Goal: Task Accomplishment & Management: Use online tool/utility

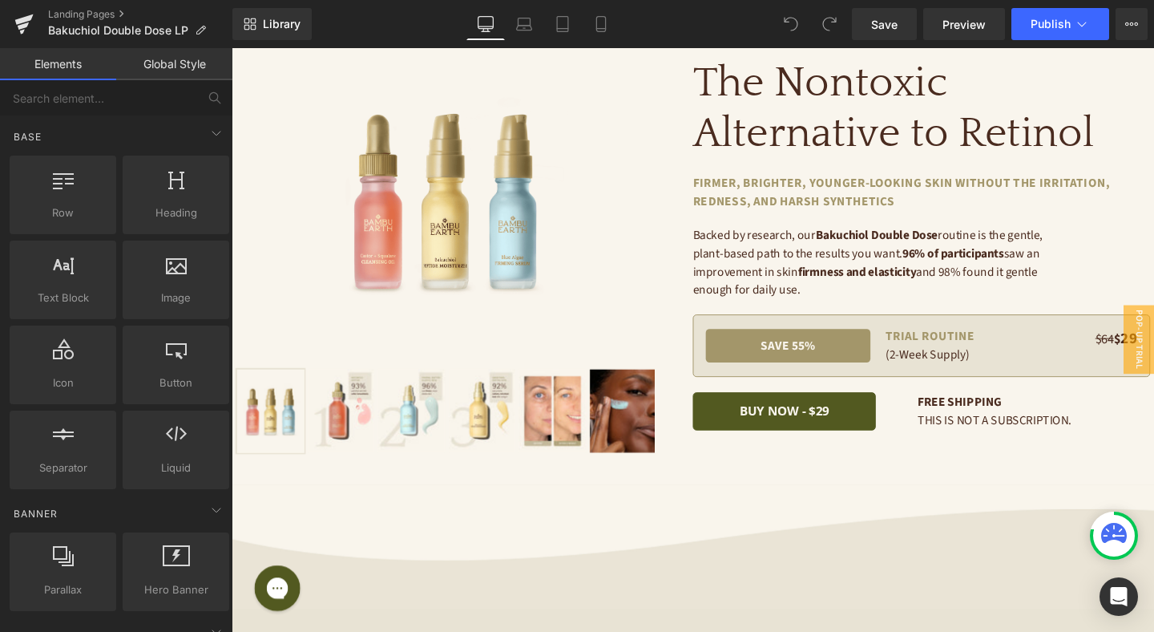
scroll to position [289, 0]
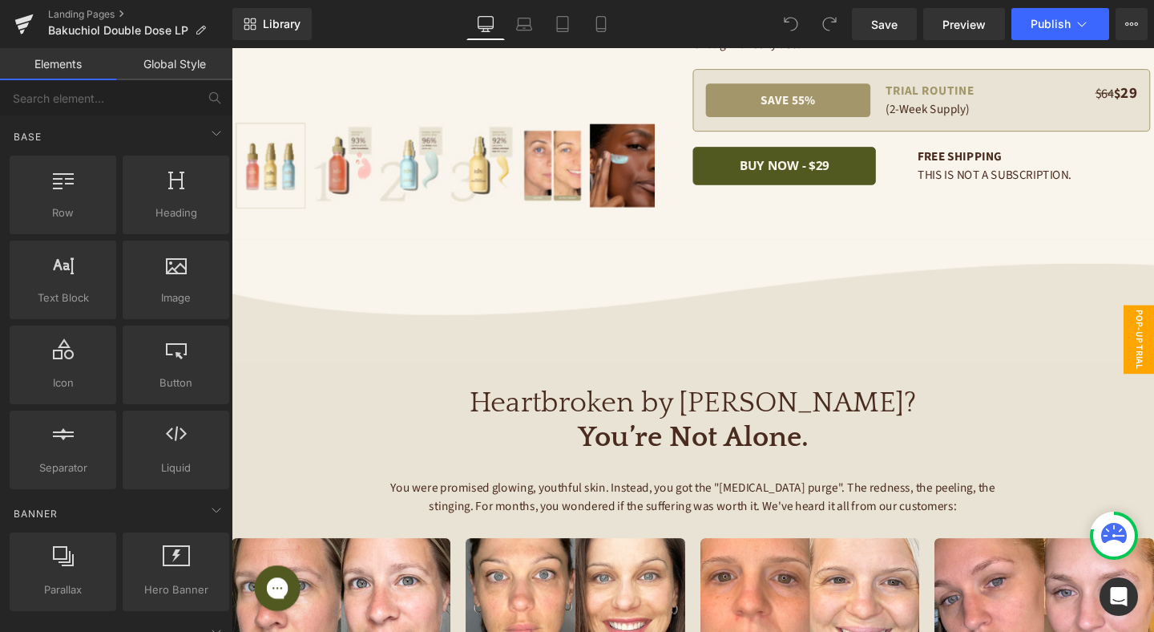
click at [1154, 349] on span "Pop-Up Trial Desktop" at bounding box center [1170, 354] width 64 height 72
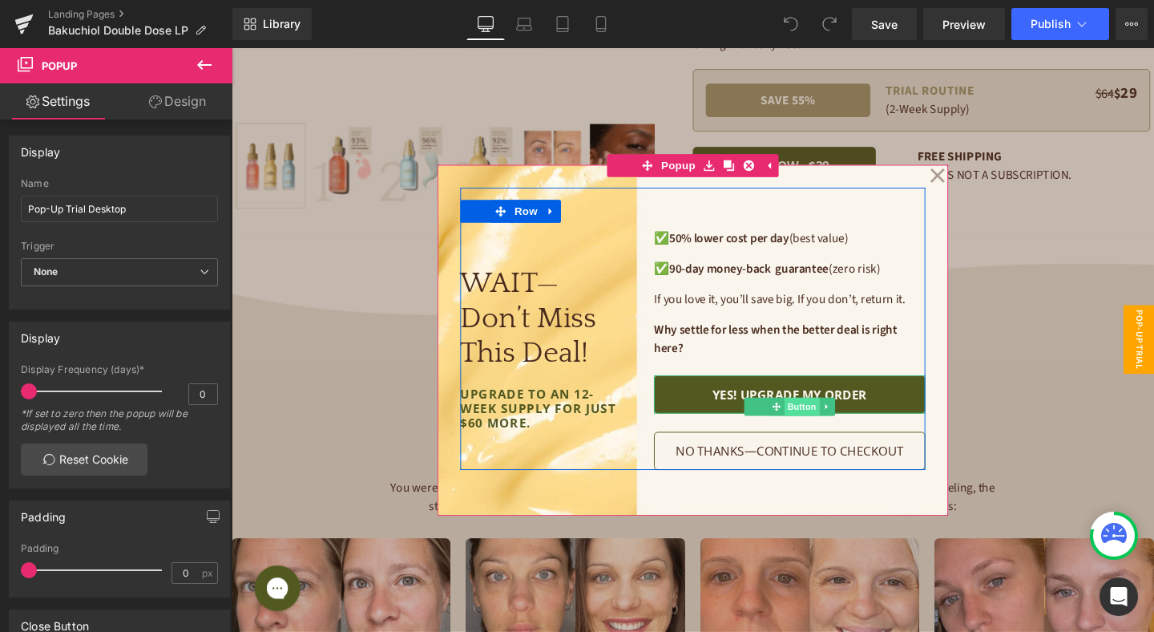
click at [831, 423] on span "Button" at bounding box center [831, 424] width 37 height 19
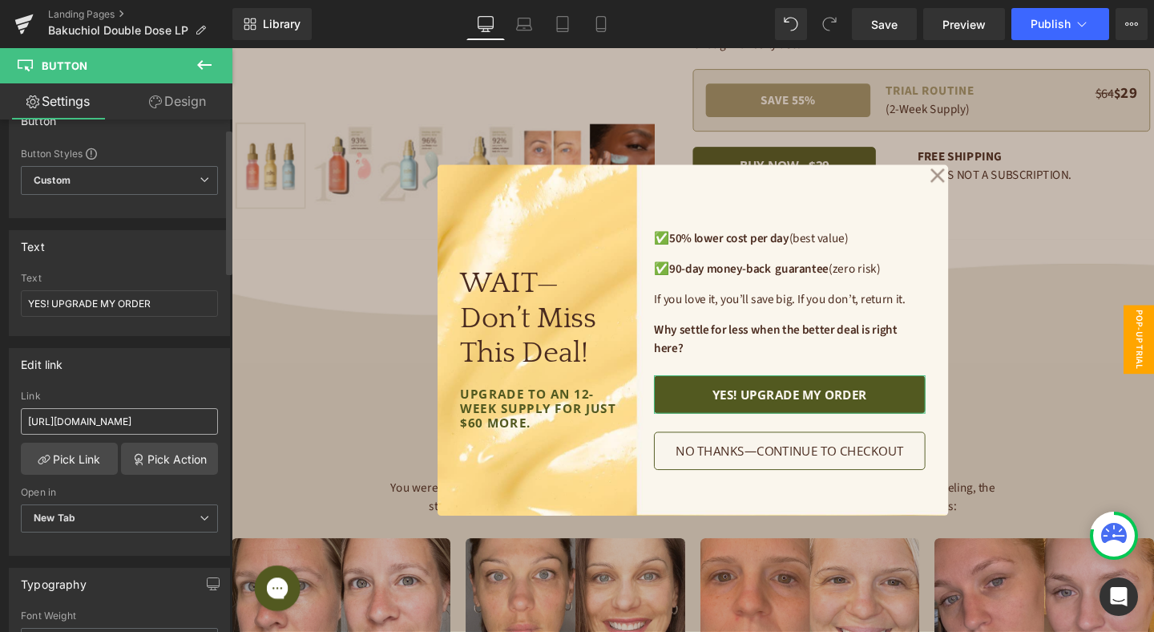
scroll to position [79, 0]
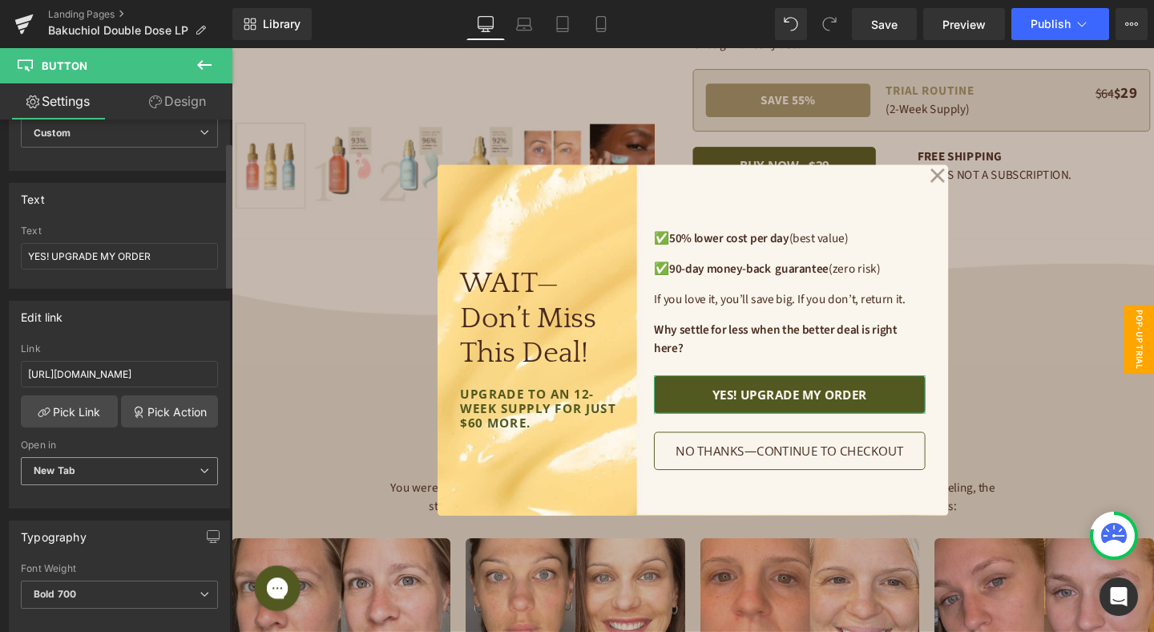
click at [115, 460] on span "New Tab" at bounding box center [119, 471] width 197 height 28
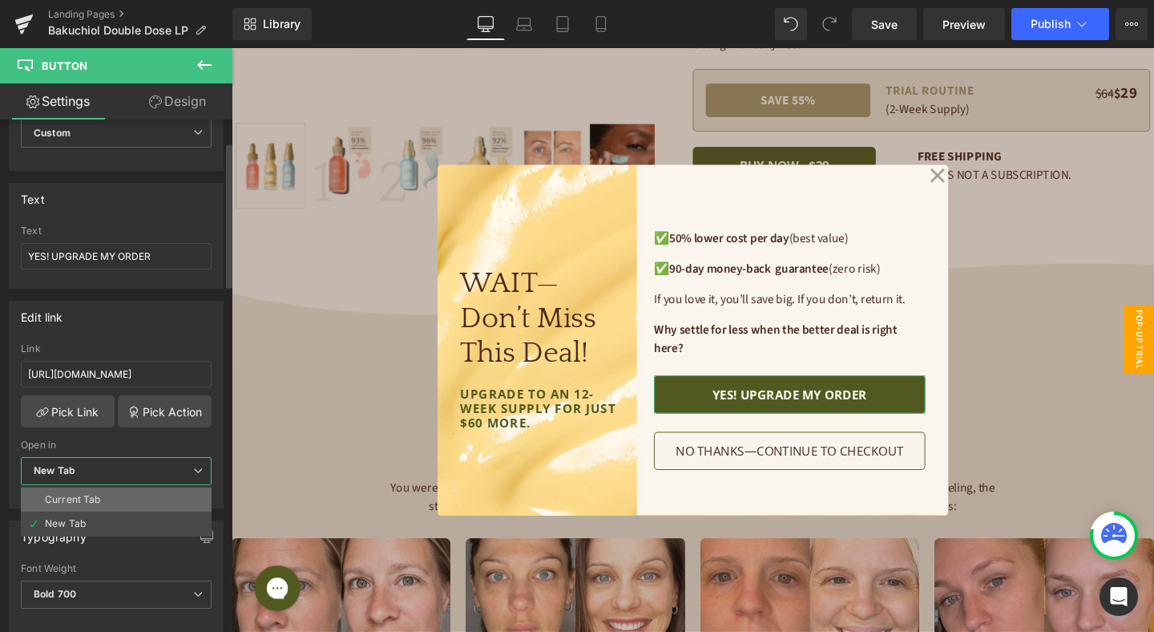
click at [115, 491] on li "Current Tab" at bounding box center [116, 499] width 191 height 24
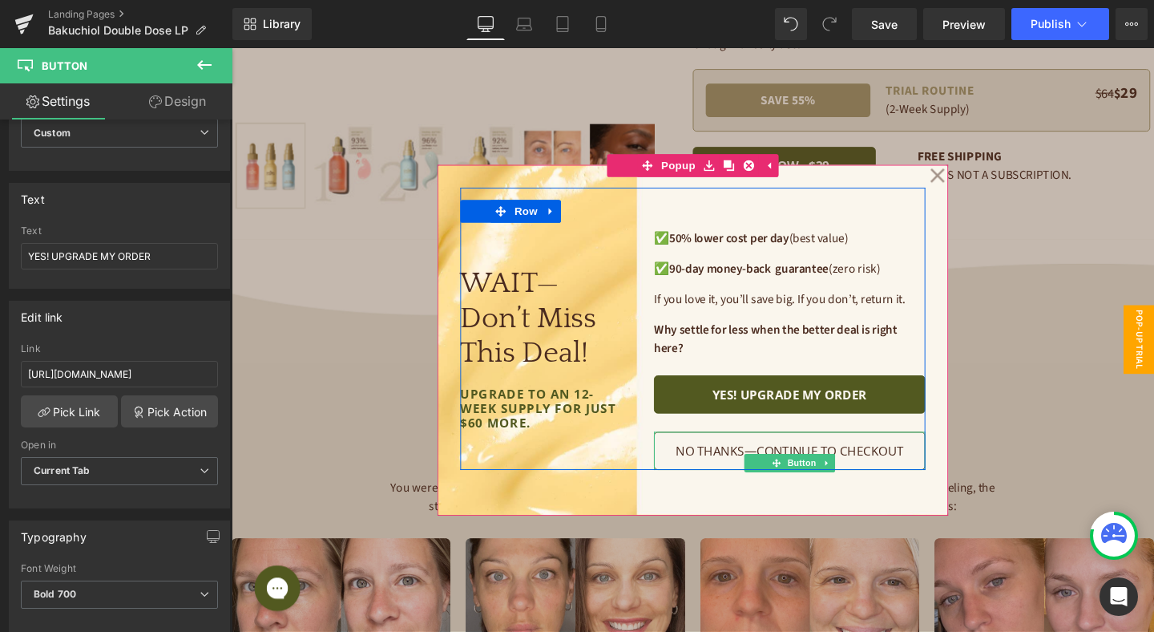
drag, startPoint x: 825, startPoint y: 479, endPoint x: 661, endPoint y: 472, distance: 164.5
click at [825, 479] on span "Button" at bounding box center [831, 484] width 37 height 19
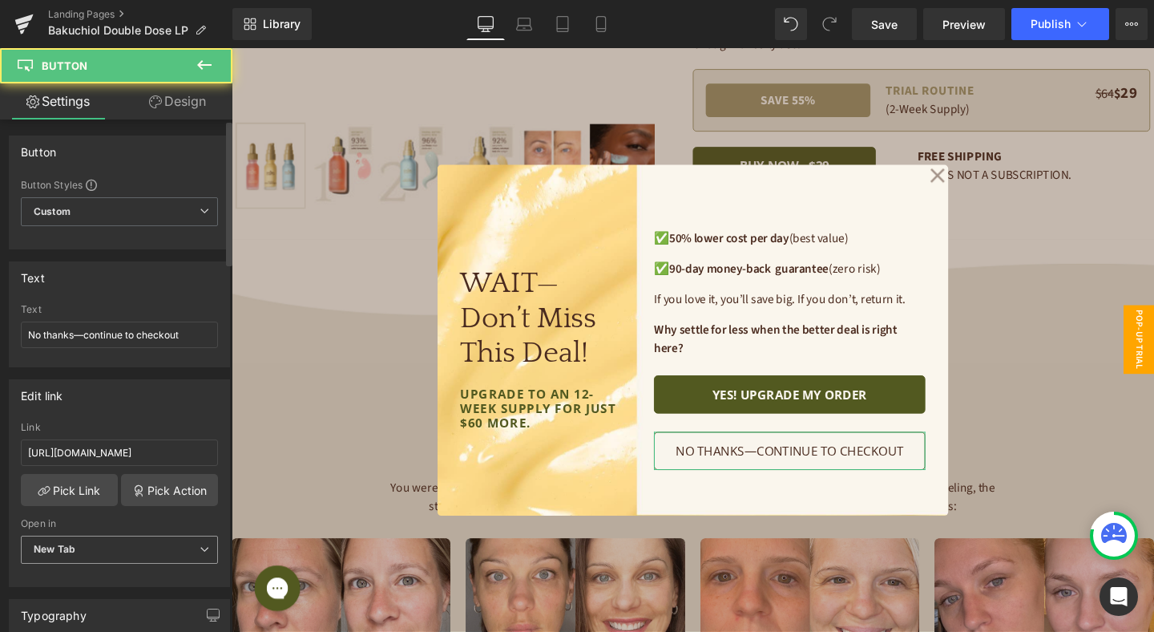
click at [103, 545] on span "New Tab" at bounding box center [119, 550] width 197 height 28
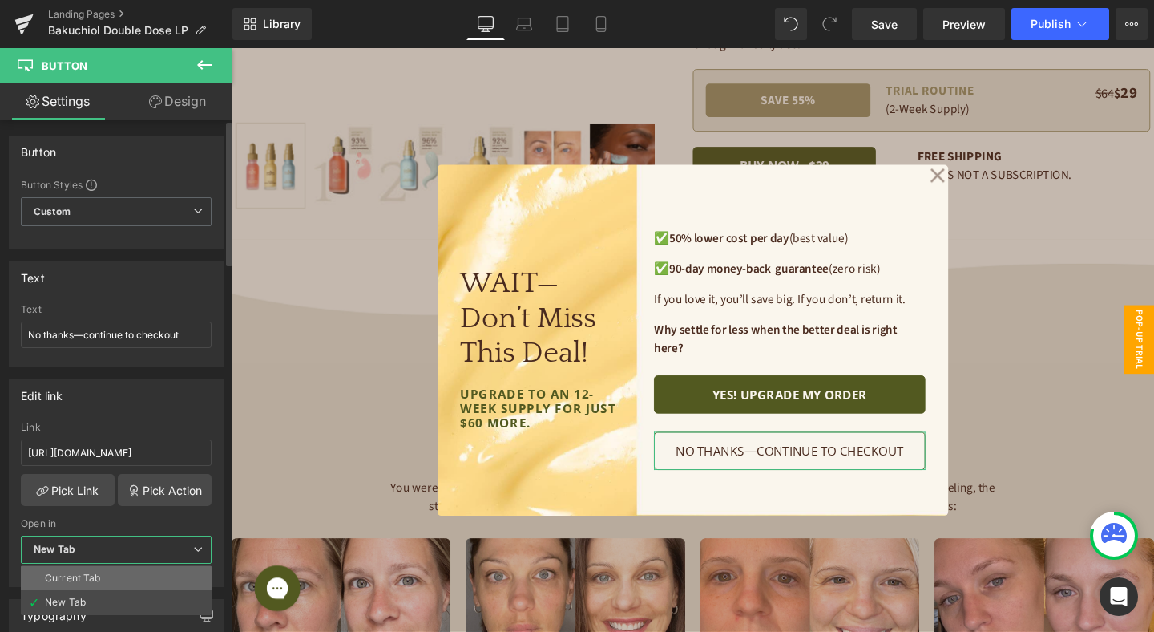
click at [102, 571] on li "Current Tab" at bounding box center [116, 578] width 191 height 24
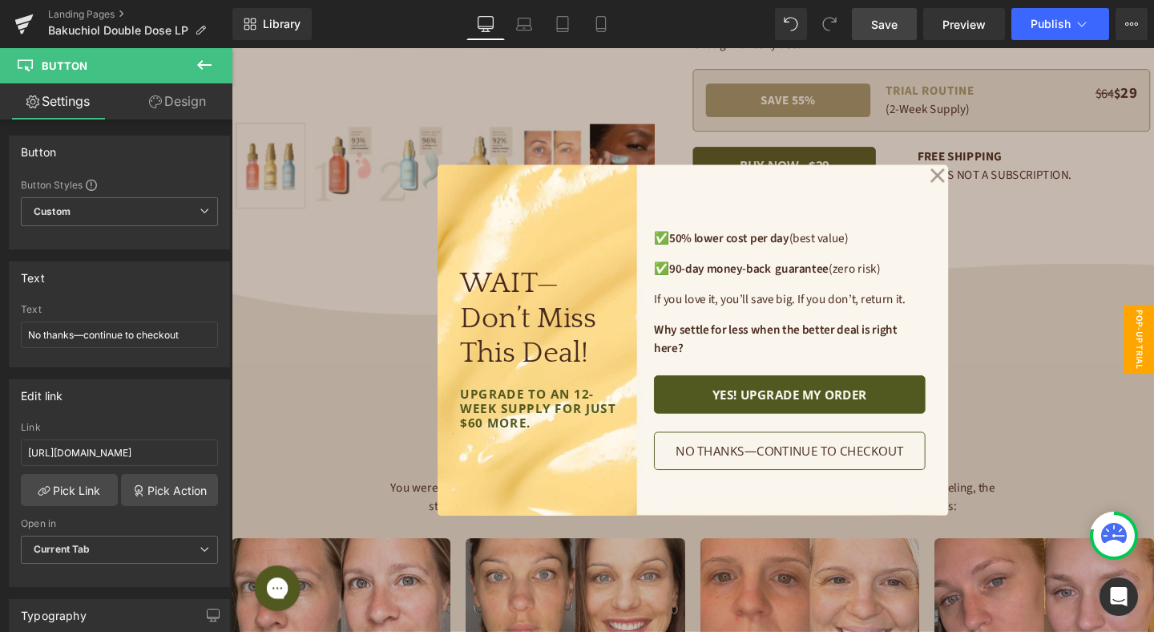
click at [897, 22] on span "Save" at bounding box center [884, 24] width 26 height 17
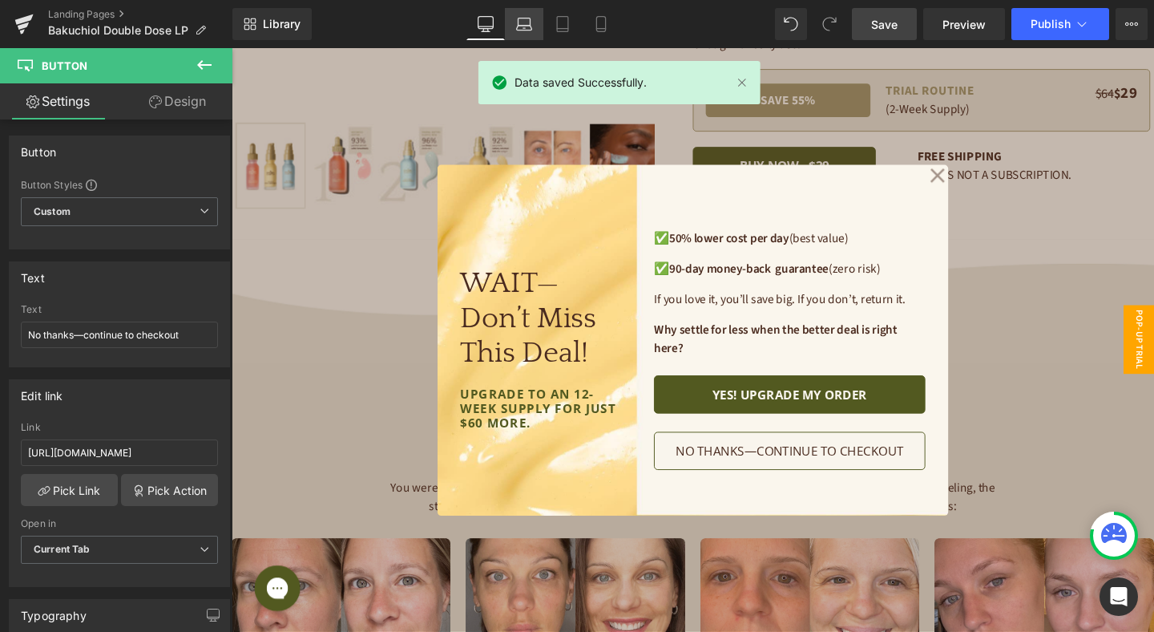
click at [524, 21] on icon at bounding box center [524, 24] width 16 height 16
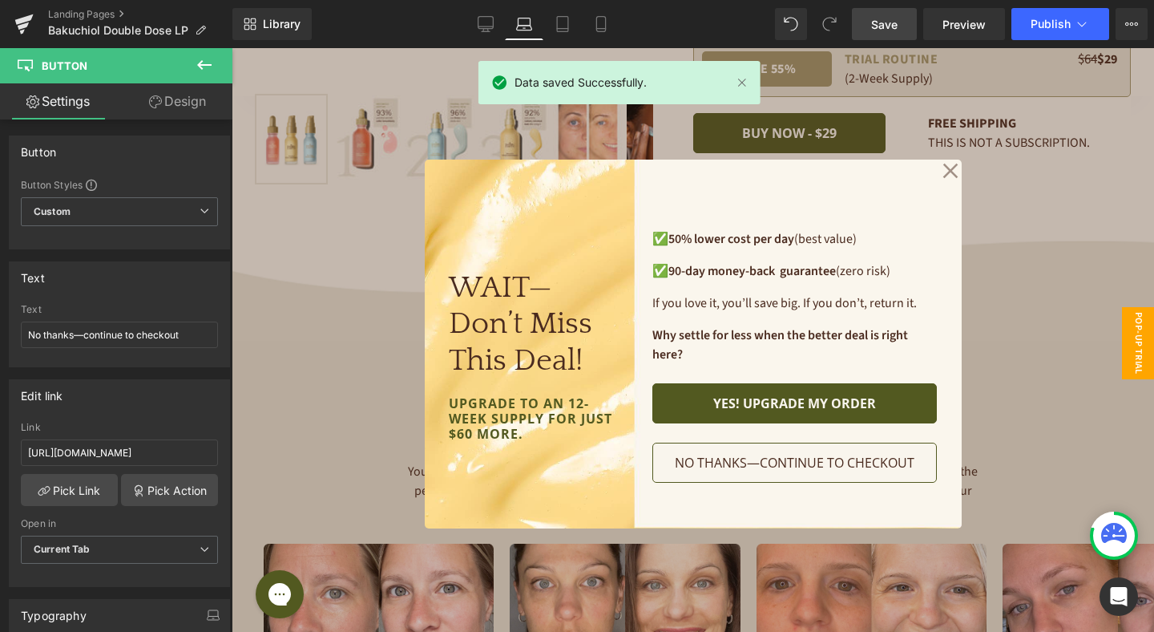
scroll to position [276, 0]
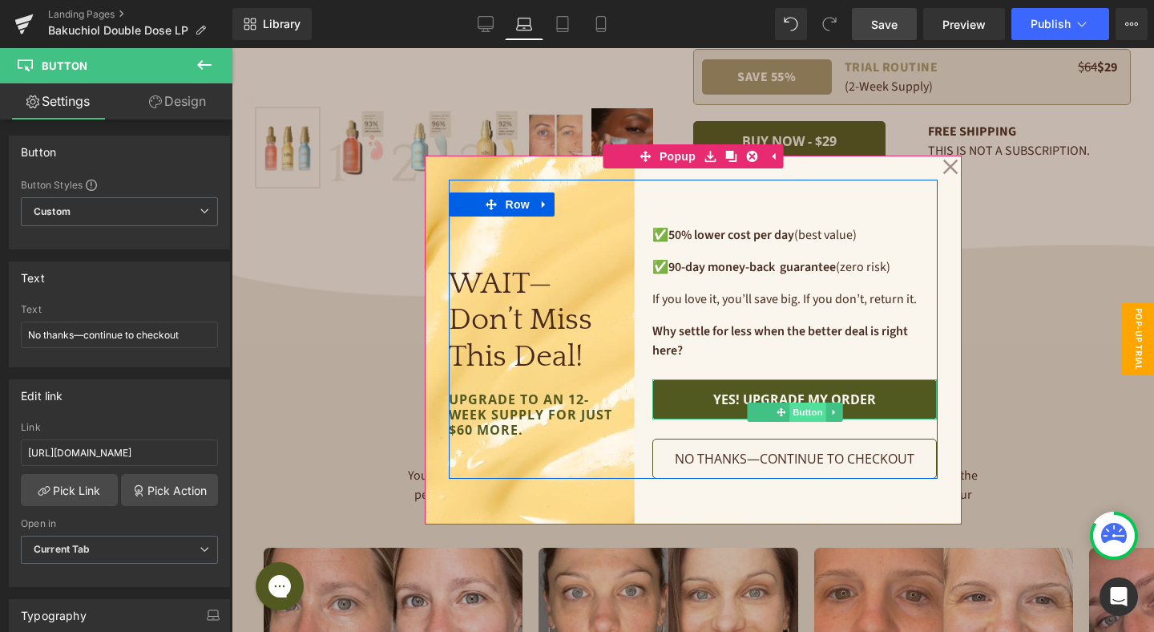
click at [799, 411] on span "Button" at bounding box center [808, 411] width 37 height 19
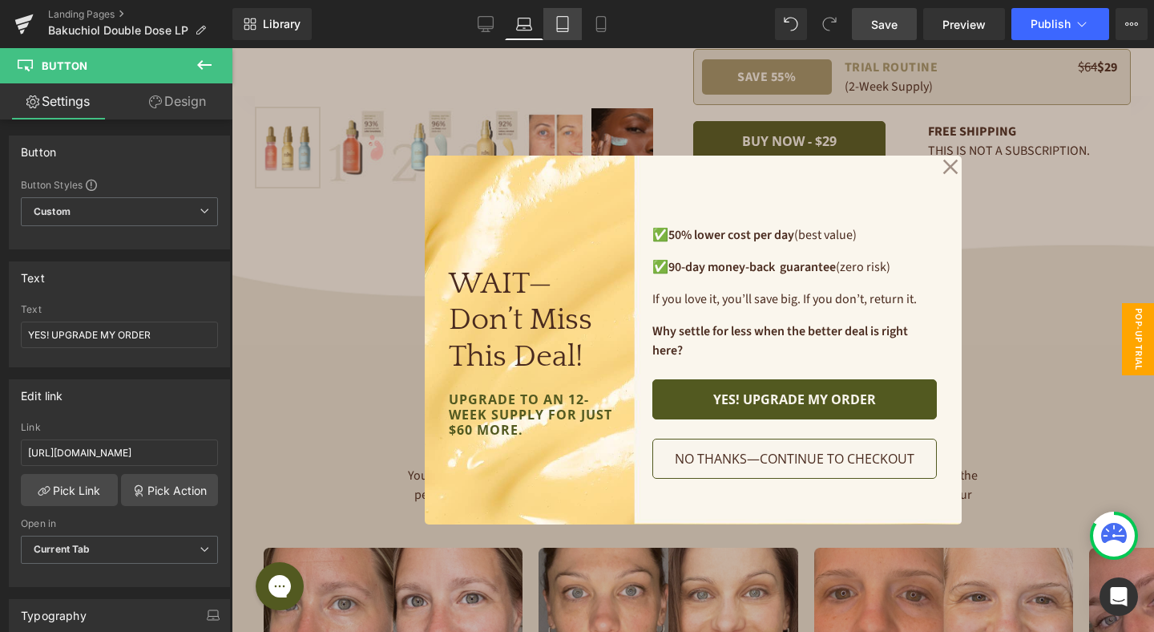
click at [559, 30] on icon at bounding box center [563, 24] width 16 height 16
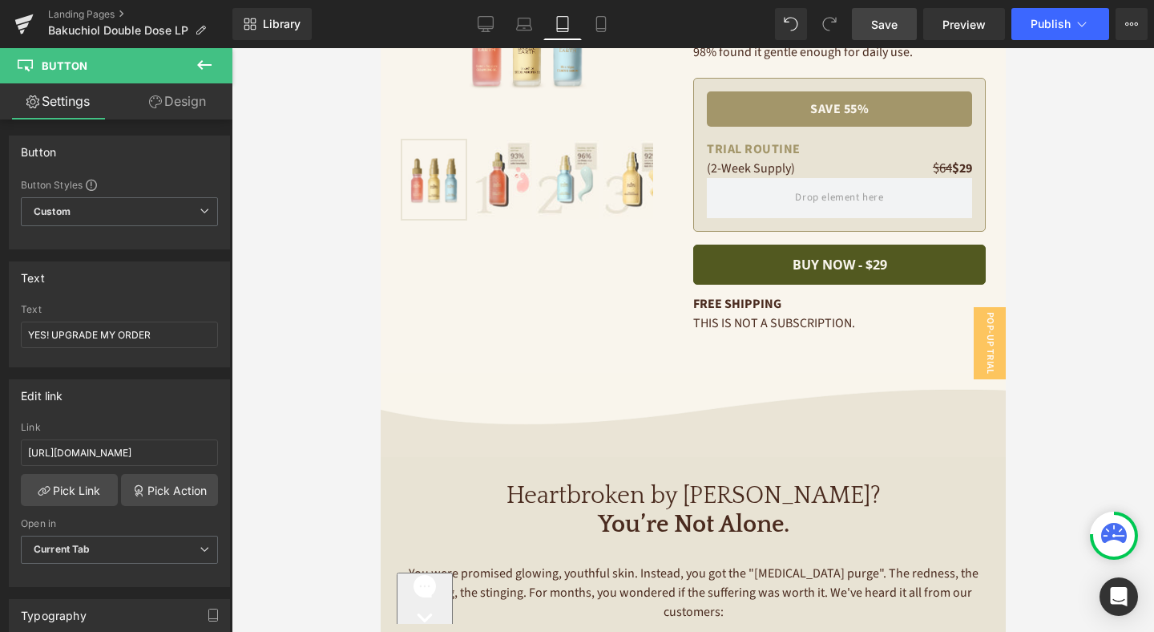
scroll to position [0, 0]
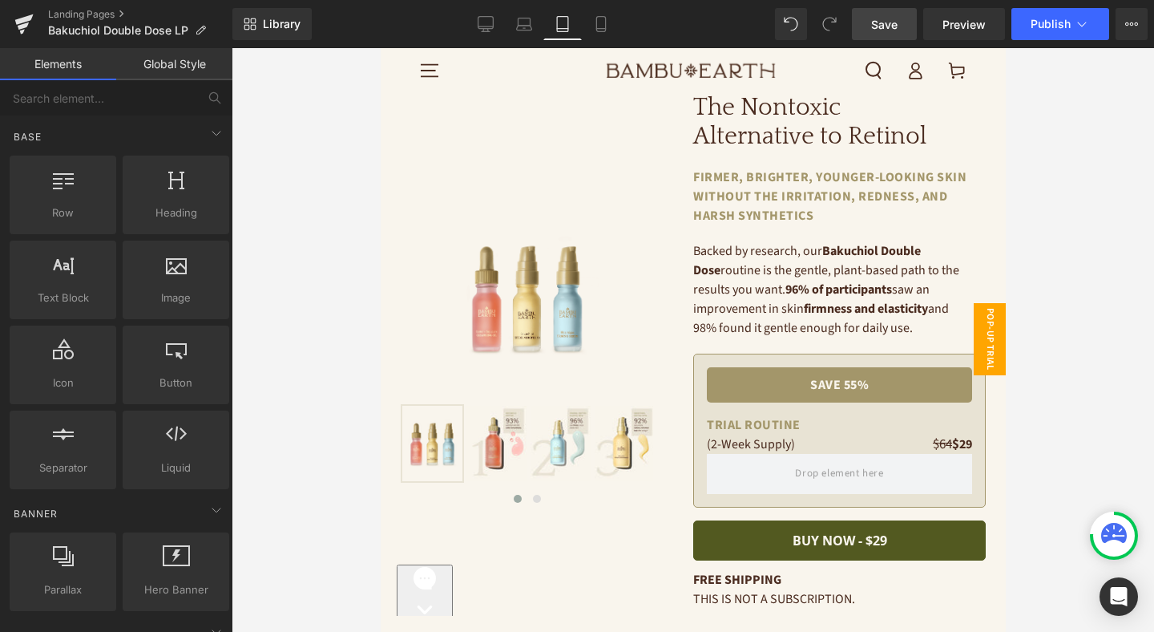
click at [986, 330] on span "Pop-Up Trial Mobile" at bounding box center [973, 339] width 64 height 72
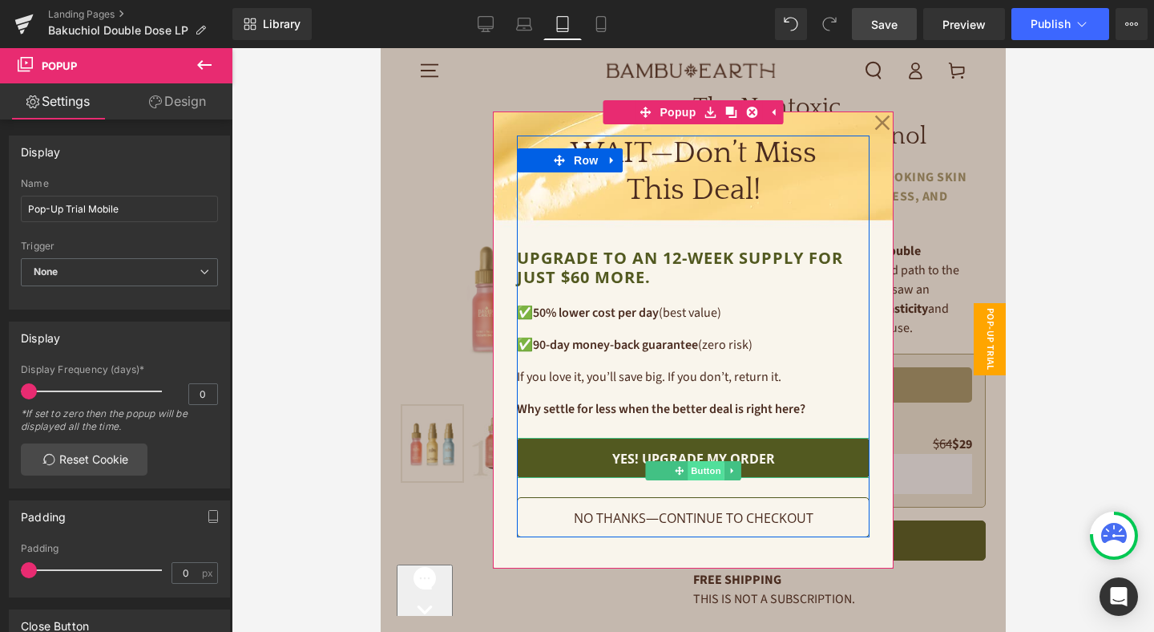
click at [708, 468] on span "Button" at bounding box center [705, 470] width 37 height 19
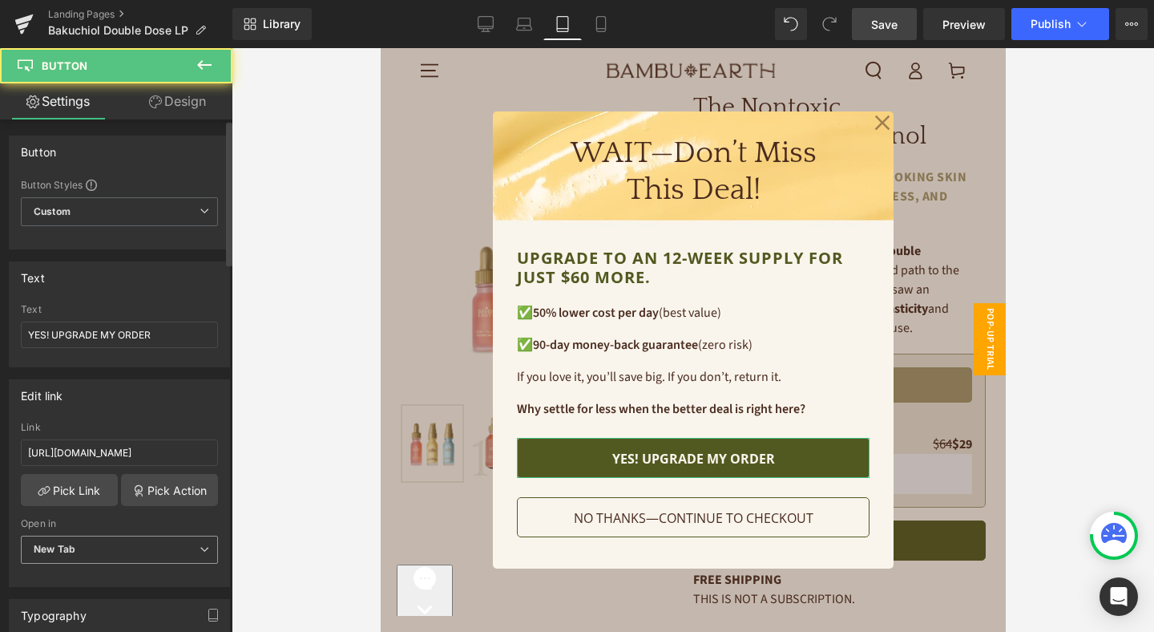
click at [111, 541] on span "New Tab" at bounding box center [119, 550] width 197 height 28
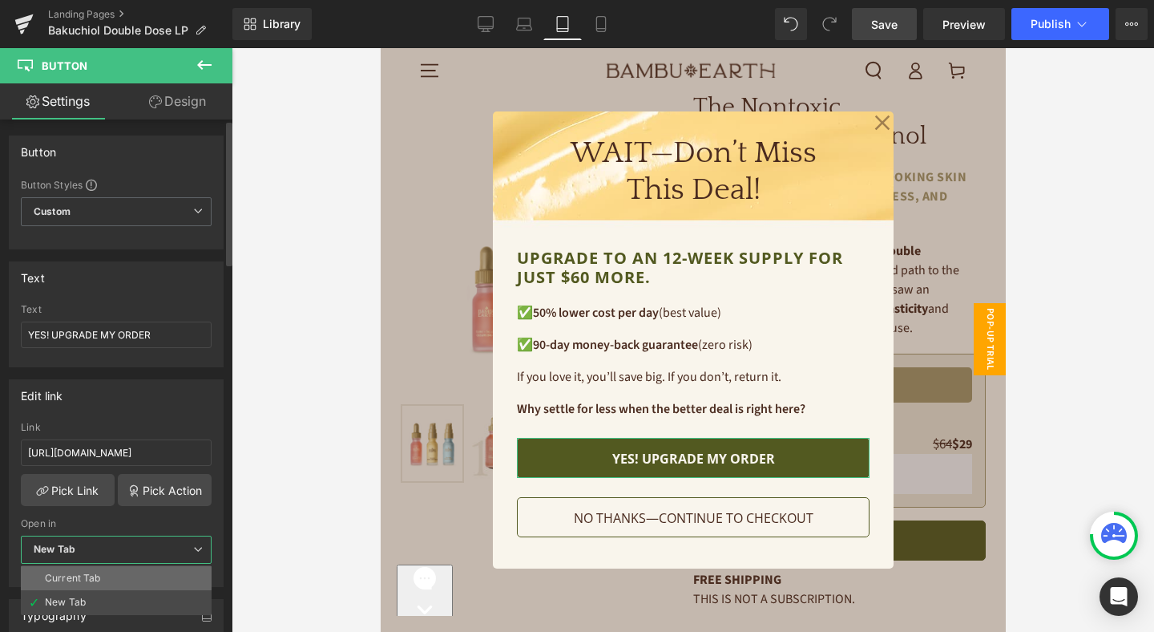
click at [115, 576] on li "Current Tab" at bounding box center [116, 578] width 191 height 24
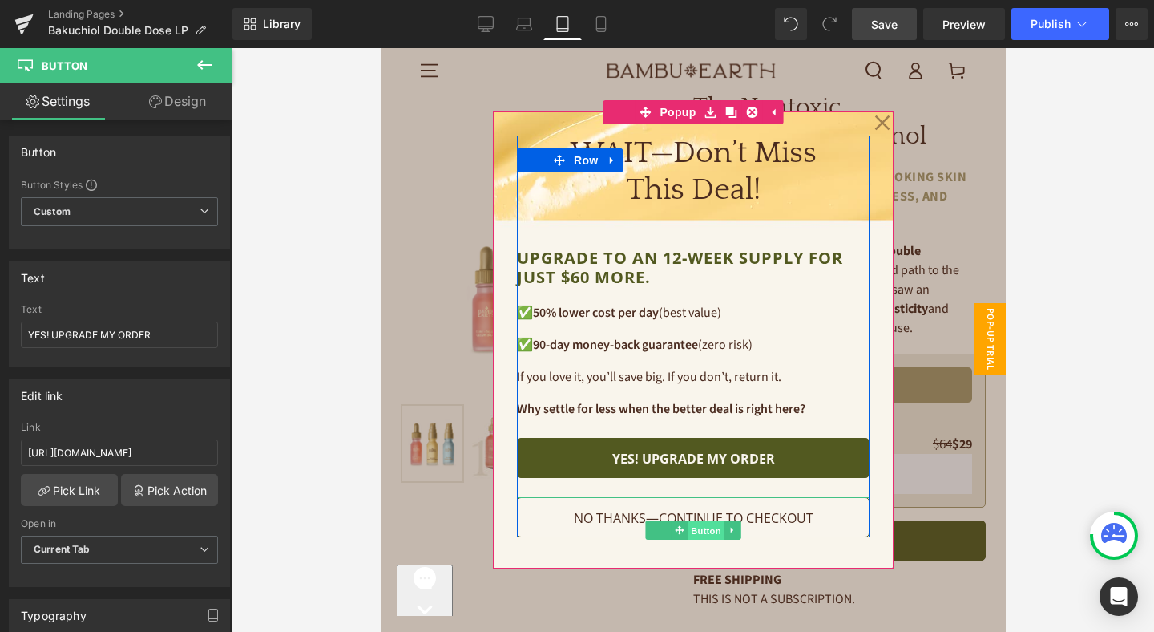
click at [698, 526] on span "Button" at bounding box center [705, 530] width 37 height 19
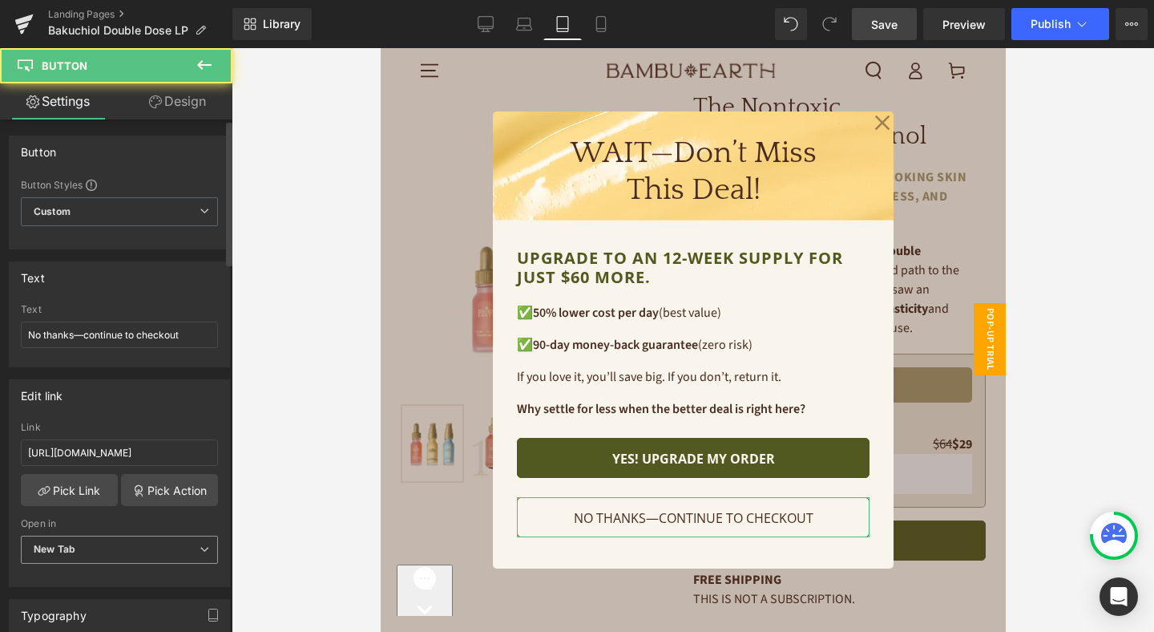
click at [107, 545] on span "New Tab" at bounding box center [119, 550] width 197 height 28
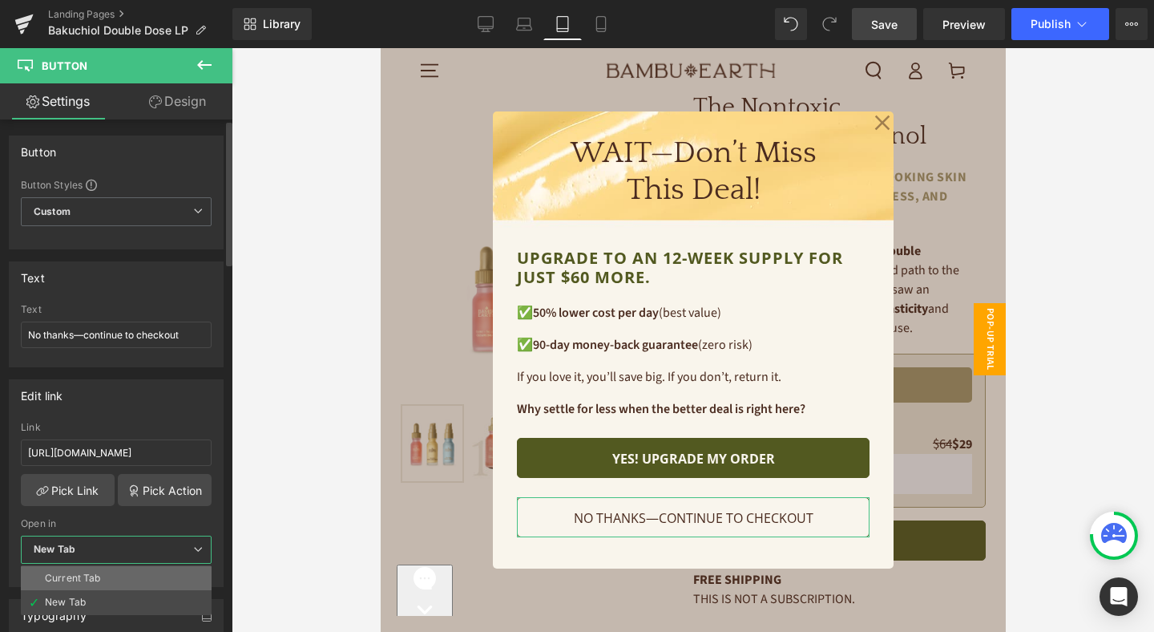
click at [109, 573] on li "Current Tab" at bounding box center [116, 578] width 191 height 24
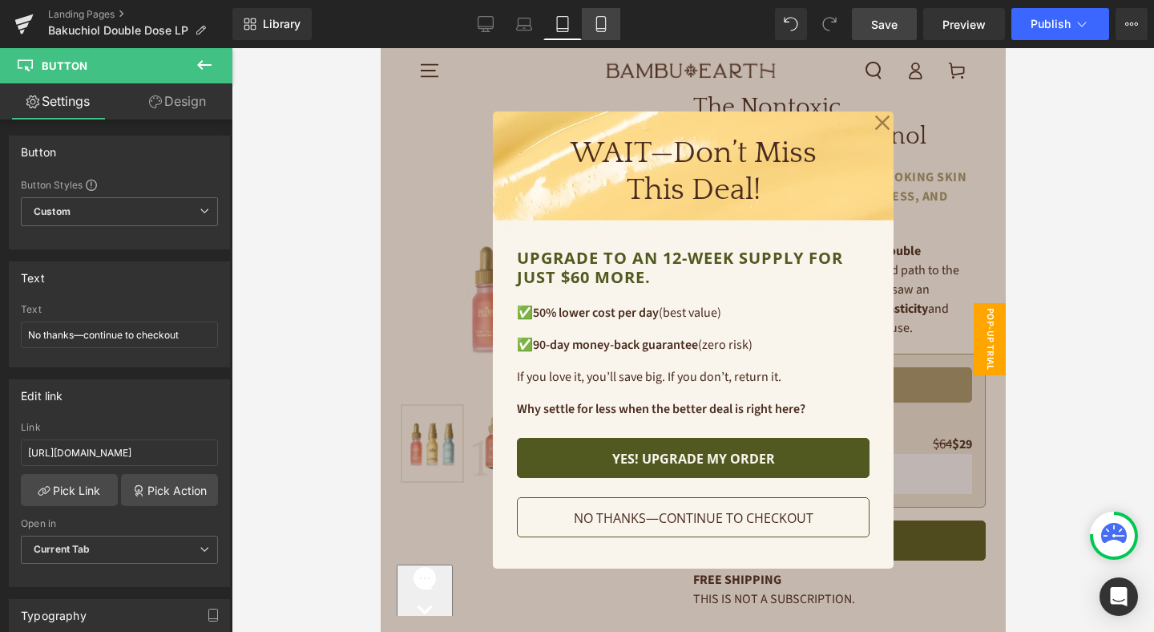
click at [608, 28] on icon at bounding box center [601, 24] width 16 height 16
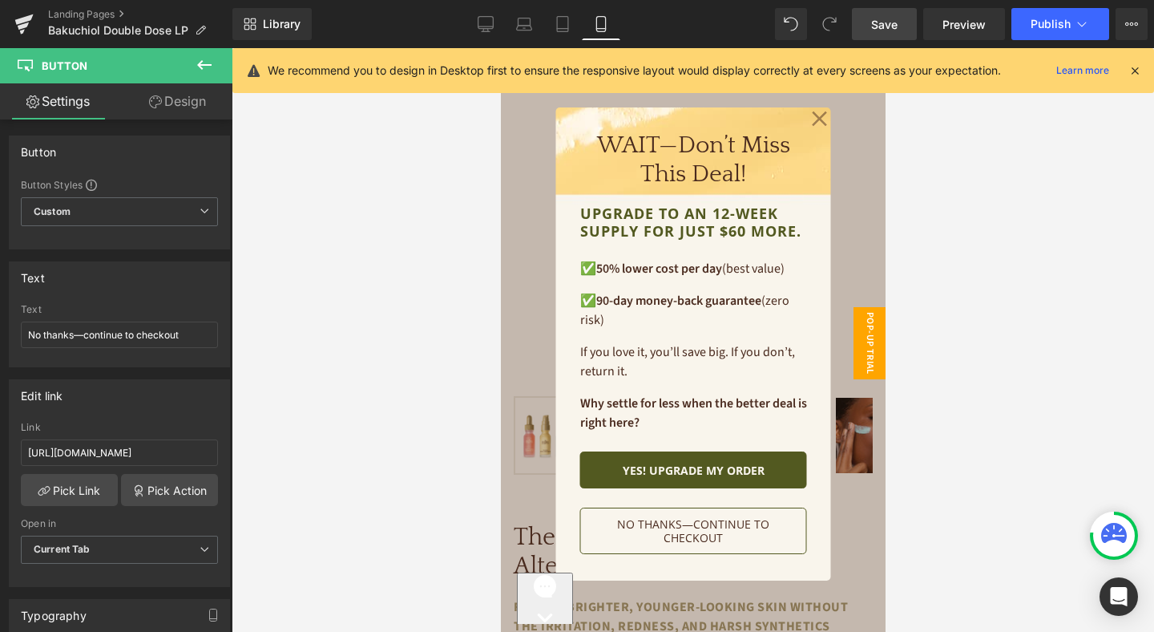
scroll to position [6, 0]
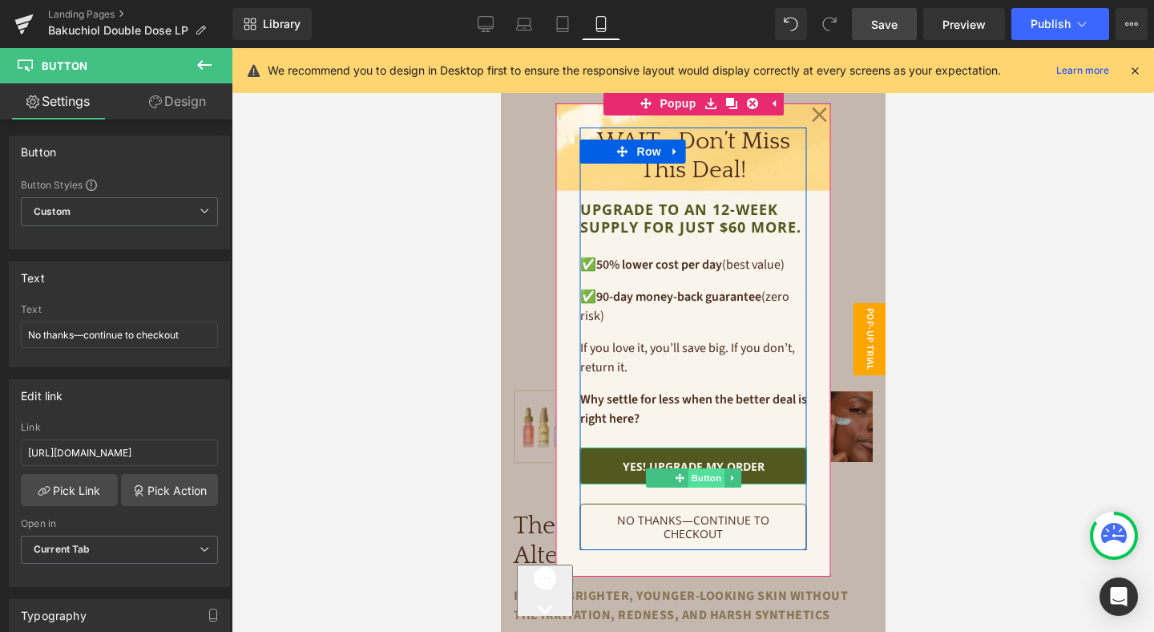
click at [700, 475] on span "Button" at bounding box center [705, 477] width 37 height 19
click at [708, 535] on span "Button" at bounding box center [705, 538] width 37 height 19
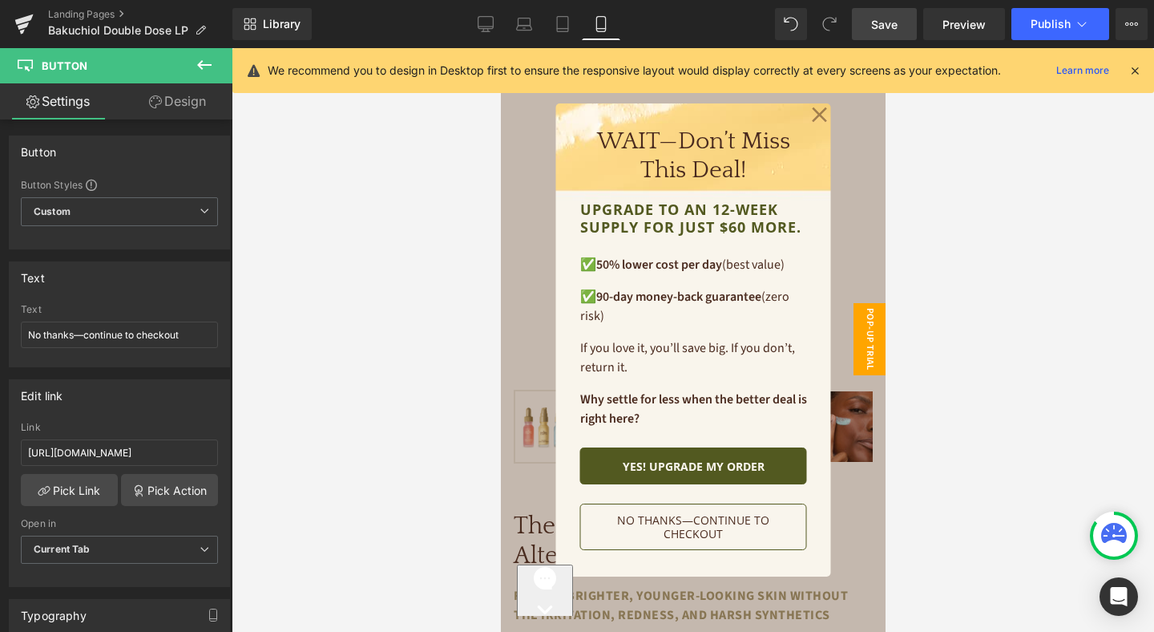
click at [880, 28] on span "Save" at bounding box center [884, 24] width 26 height 17
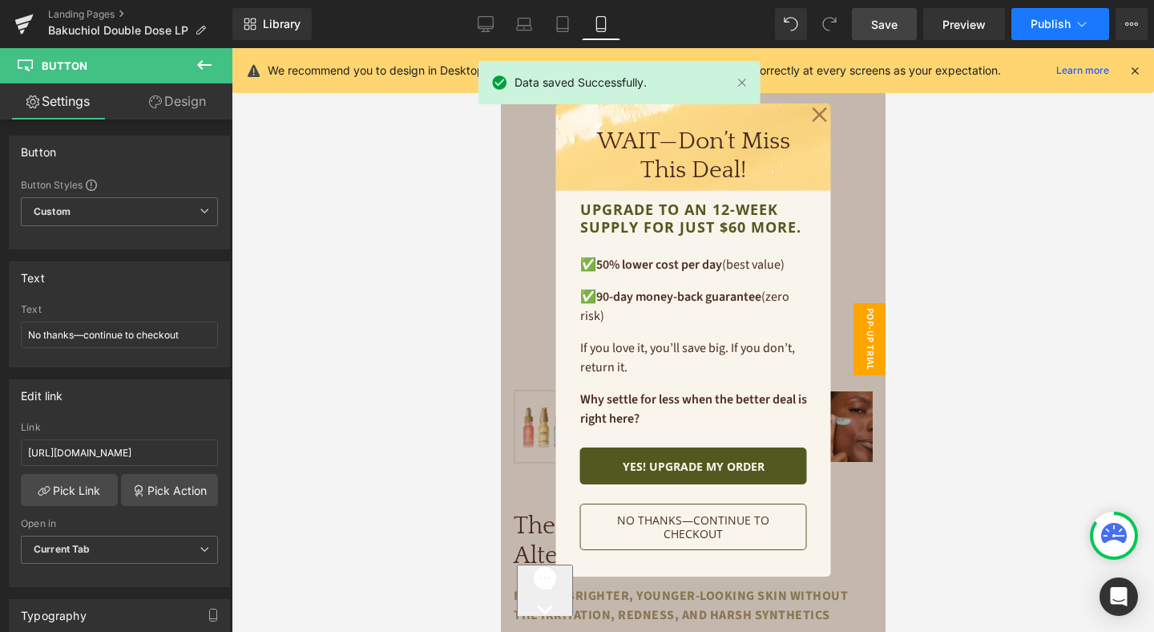
click at [1053, 18] on span "Publish" at bounding box center [1051, 24] width 40 height 13
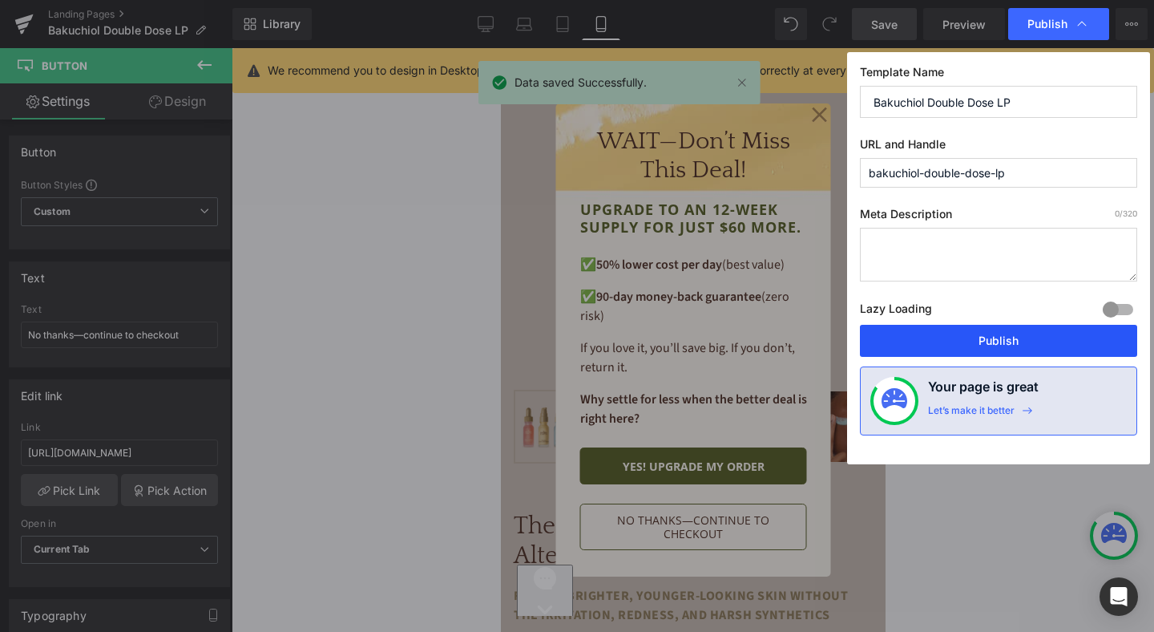
click at [1013, 335] on button "Publish" at bounding box center [998, 341] width 277 height 32
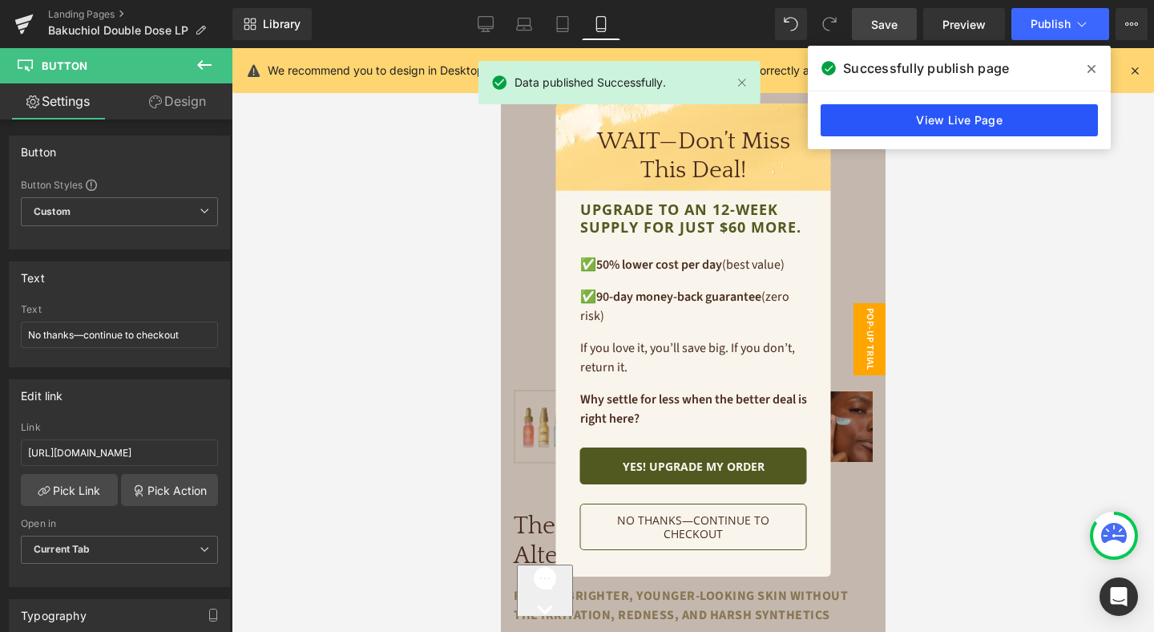
click at [924, 123] on link "View Live Page" at bounding box center [959, 120] width 277 height 32
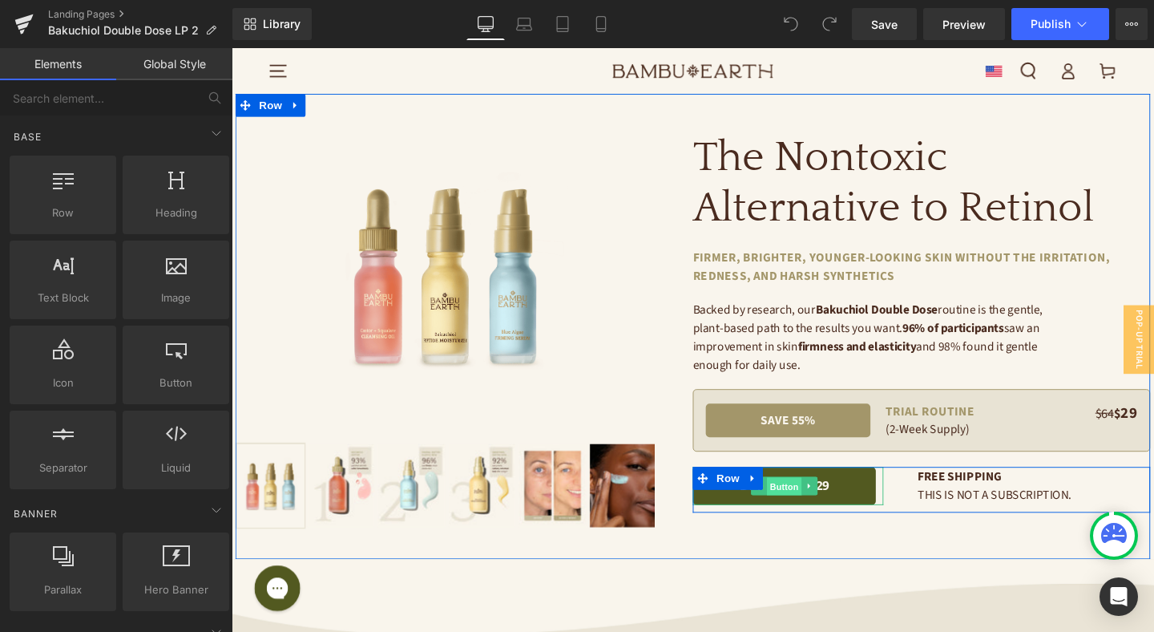
click at [816, 509] on span "Button" at bounding box center [813, 508] width 37 height 19
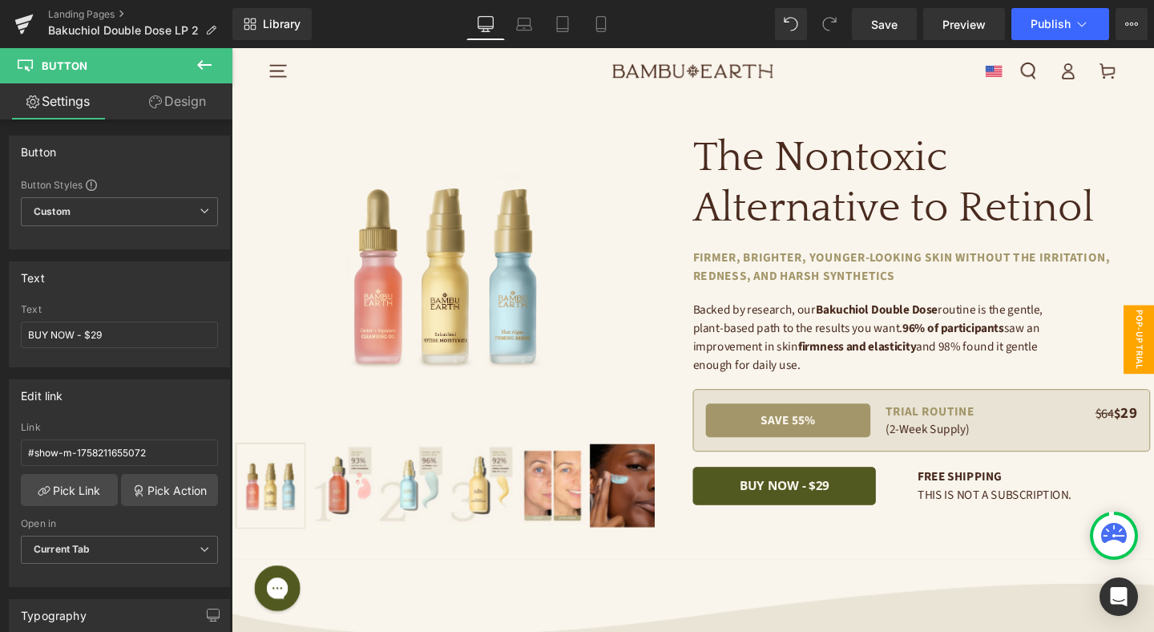
click at [1154, 359] on span "Pop-Up Trial Desktop" at bounding box center [1170, 354] width 64 height 72
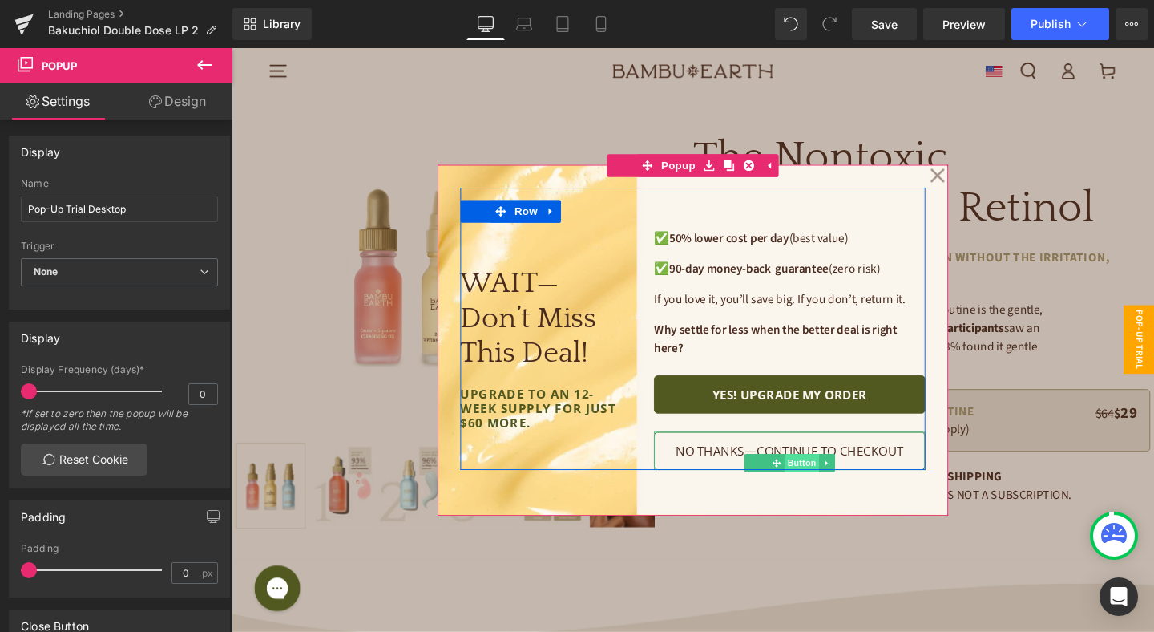
click at [821, 479] on span "Button" at bounding box center [831, 484] width 37 height 19
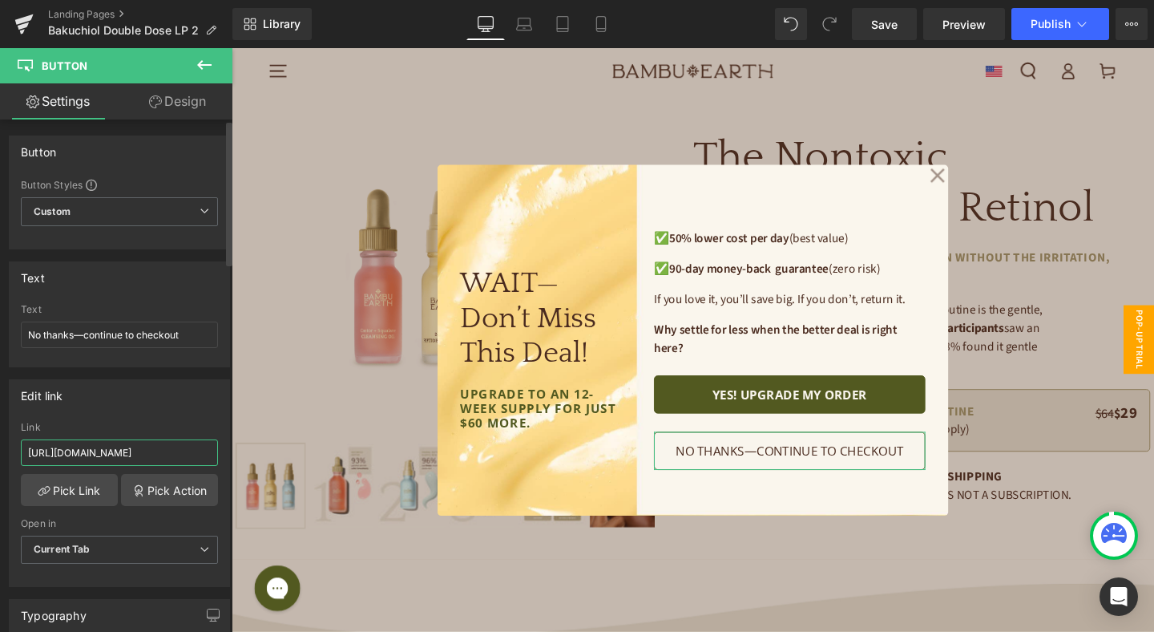
click at [131, 447] on input "[URL][DOMAIN_NAME]" at bounding box center [119, 452] width 197 height 26
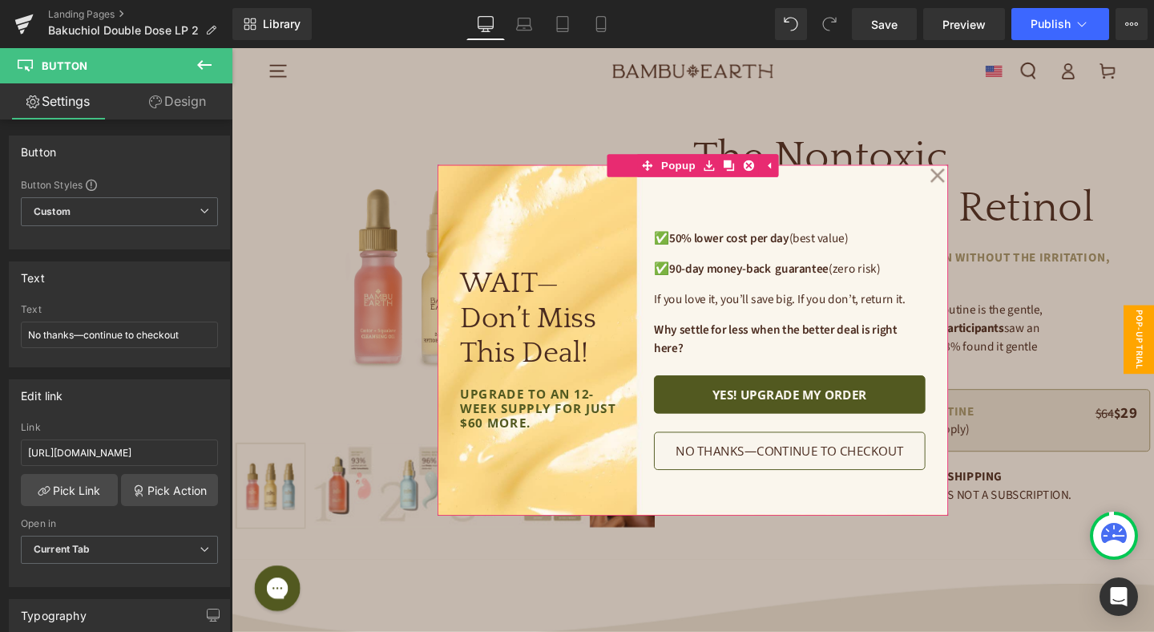
click at [975, 181] on icon at bounding box center [974, 181] width 15 height 15
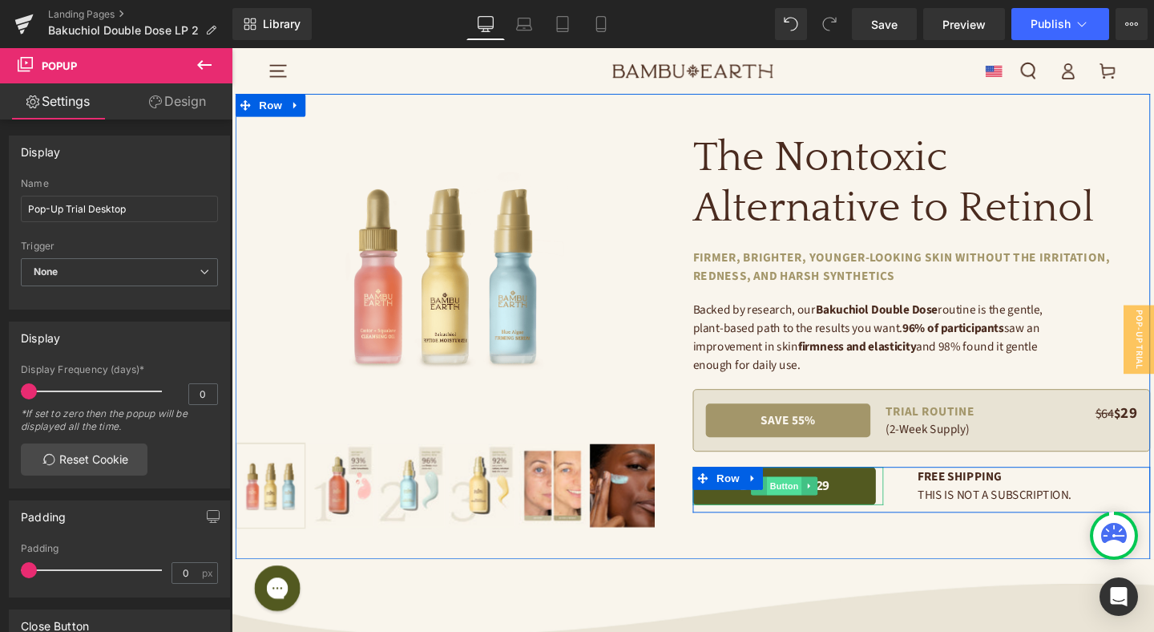
click at [811, 509] on span "Button" at bounding box center [813, 508] width 37 height 19
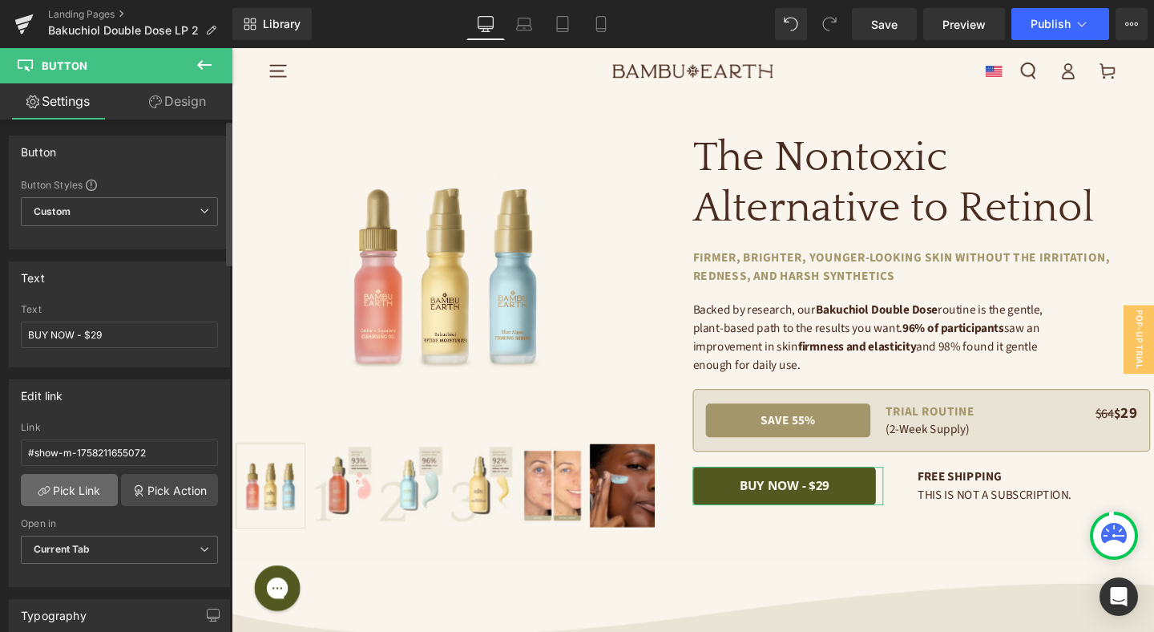
click at [87, 486] on link "Pick Link" at bounding box center [69, 490] width 97 height 32
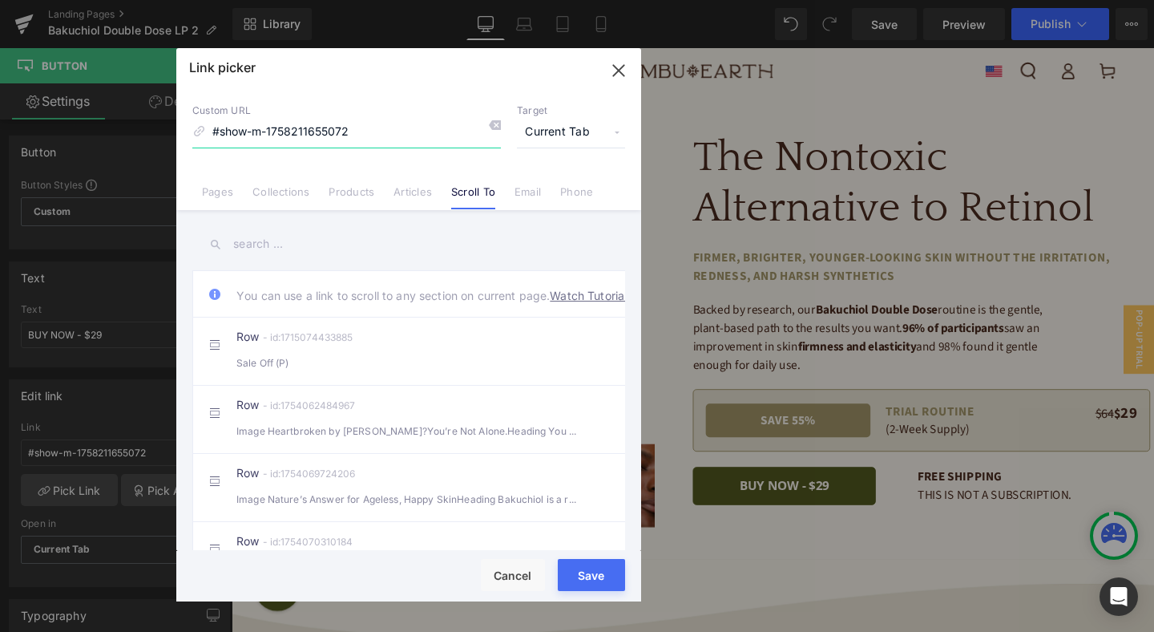
click at [404, 134] on input "#show-m-1758211655072" at bounding box center [346, 132] width 309 height 30
paste input "[URL][DOMAIN_NAME]"
type input "[URL][DOMAIN_NAME]"
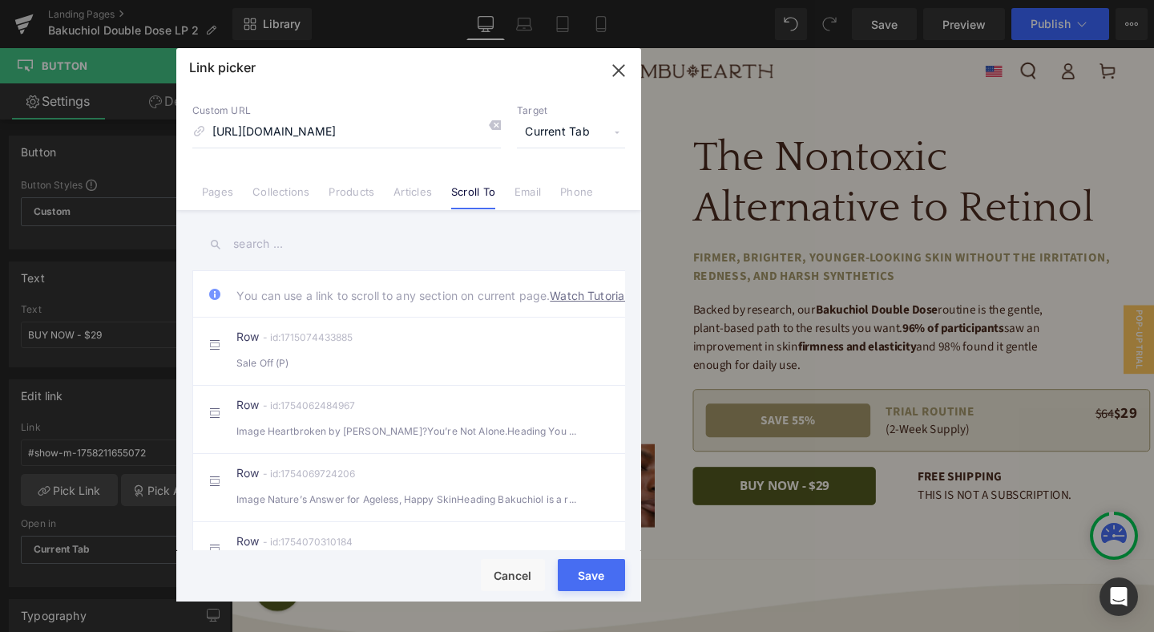
click at [600, 579] on button "Save" at bounding box center [591, 575] width 67 height 32
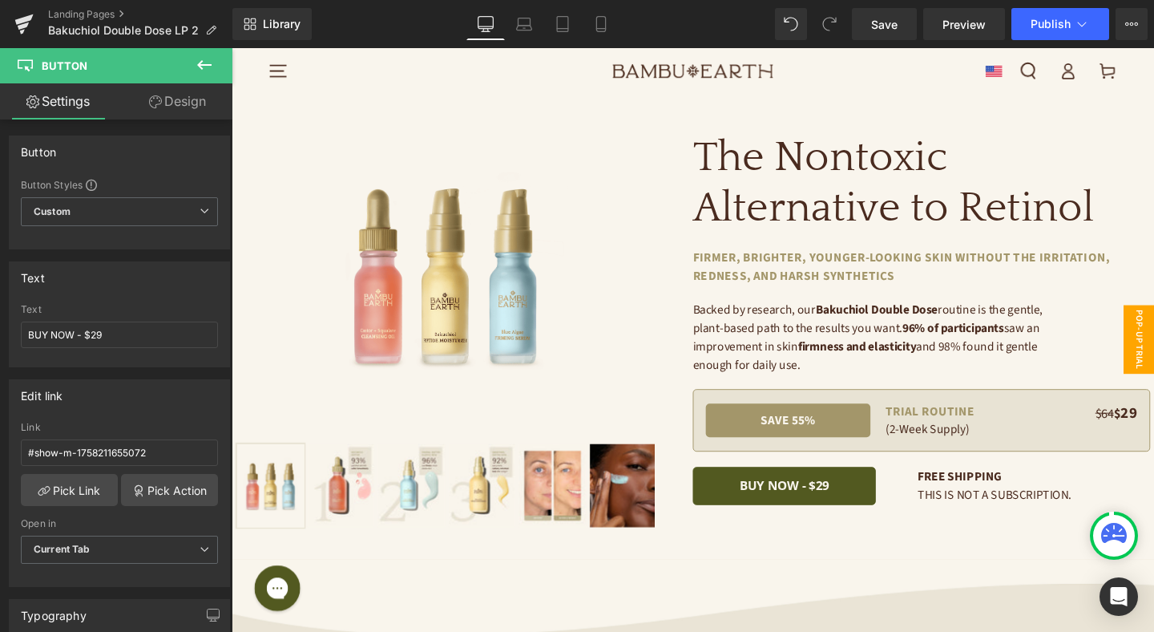
click at [1154, 344] on span "Pop-Up Trial Desktop" at bounding box center [1170, 354] width 64 height 72
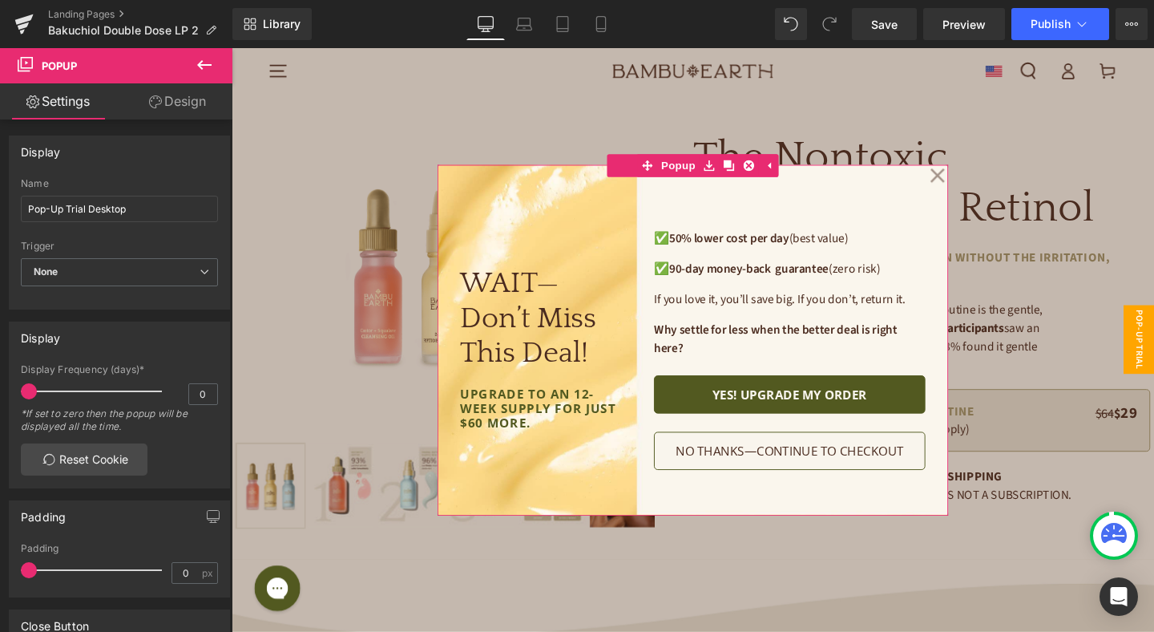
click at [971, 180] on icon at bounding box center [974, 182] width 16 height 80
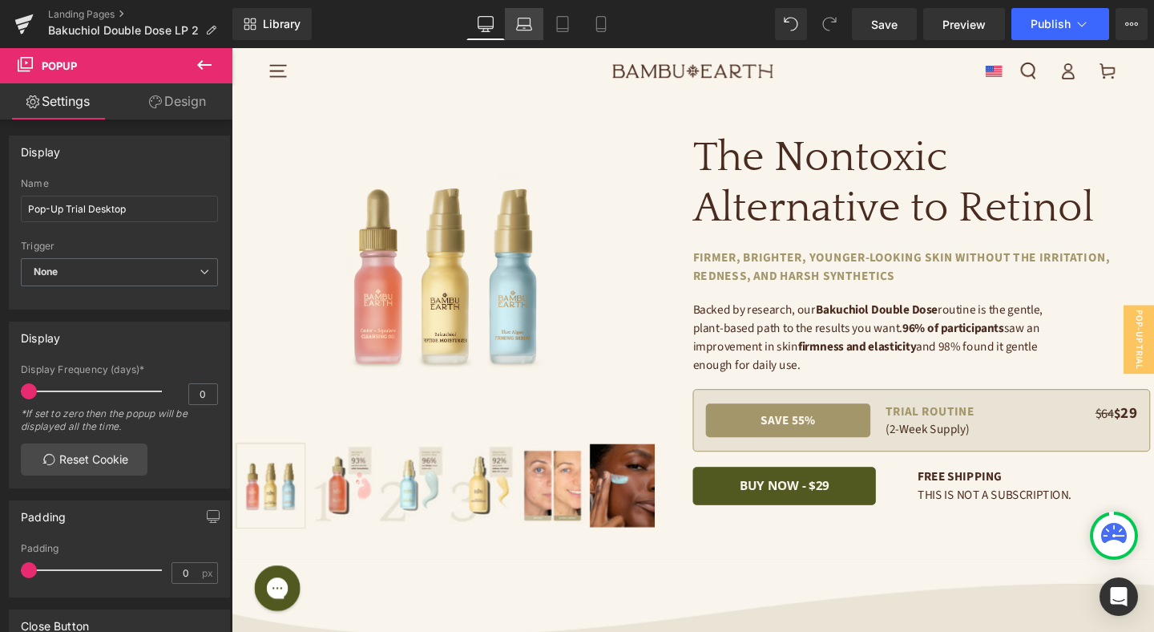
click at [522, 30] on icon at bounding box center [524, 24] width 16 height 16
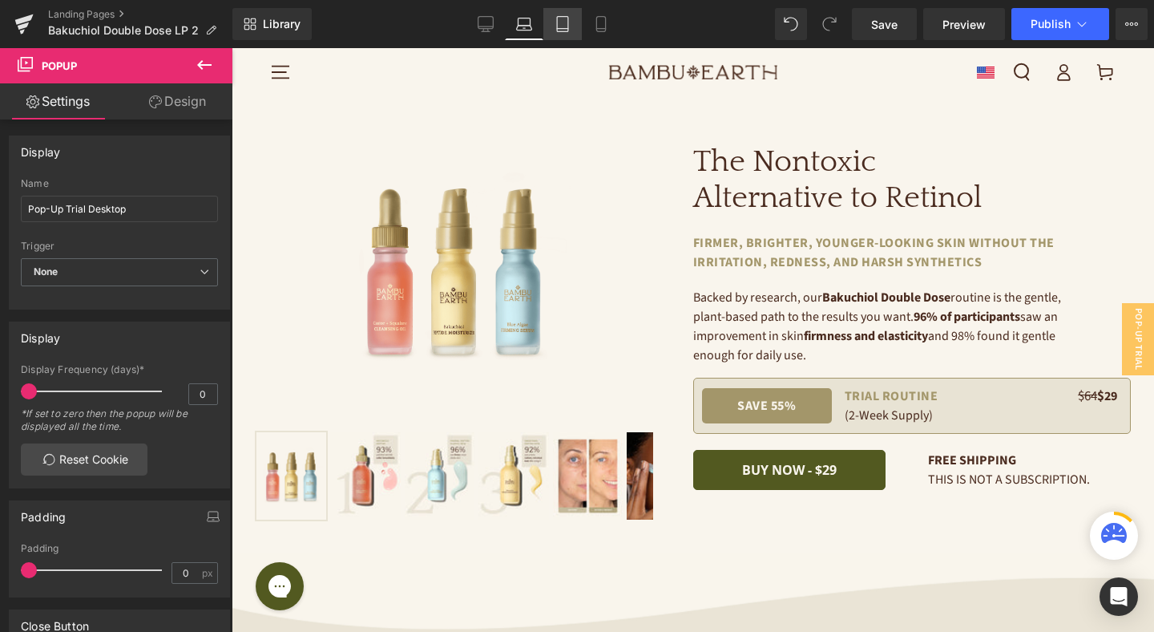
click at [566, 29] on icon at bounding box center [562, 29] width 11 height 0
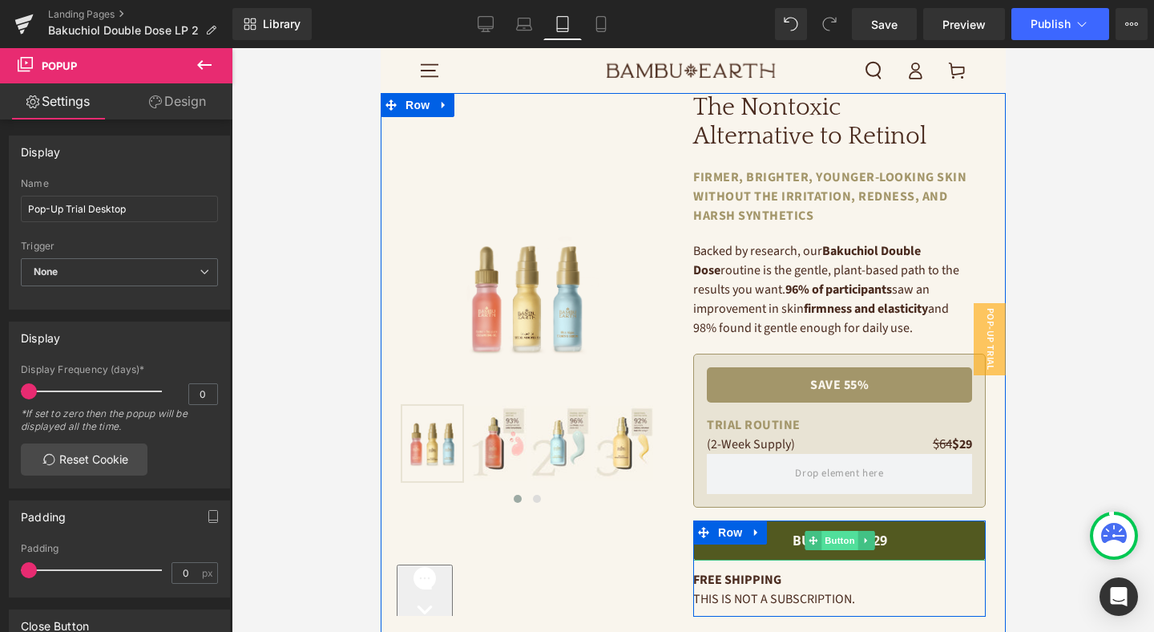
click at [849, 540] on span "Button" at bounding box center [839, 540] width 37 height 19
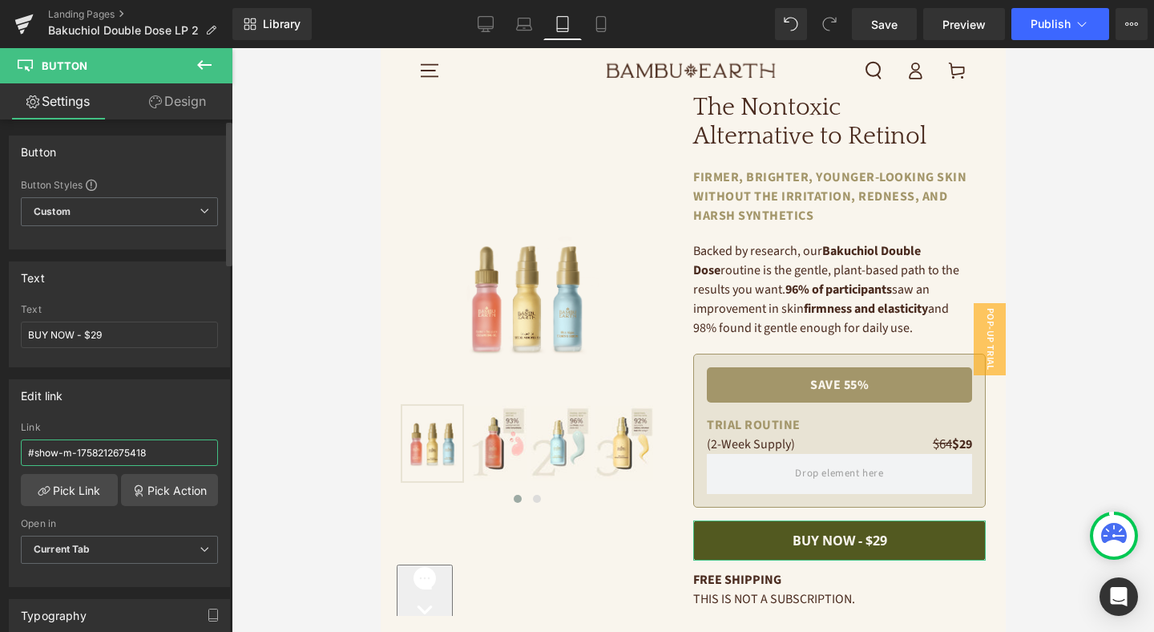
click at [166, 459] on input "#show-m-1758212675418" at bounding box center [119, 452] width 197 height 26
click at [86, 486] on link "Pick Link" at bounding box center [69, 490] width 97 height 32
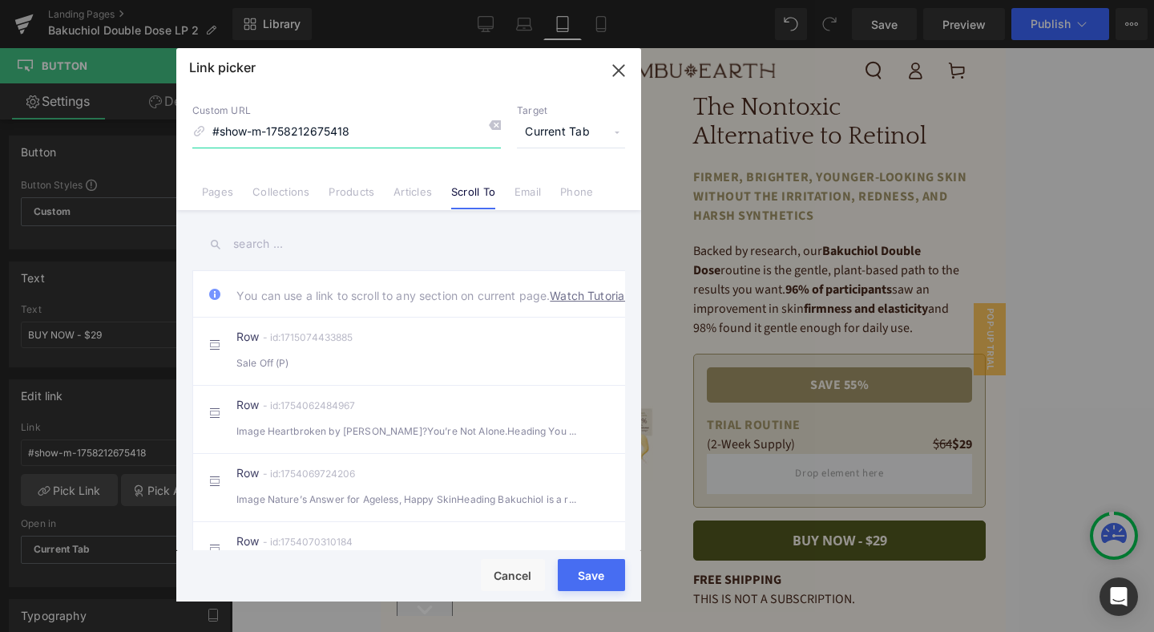
click at [255, 131] on input "#show-m-1758212675418" at bounding box center [346, 132] width 309 height 30
paste input "[URL][DOMAIN_NAME]"
type input "[URL][DOMAIN_NAME]"
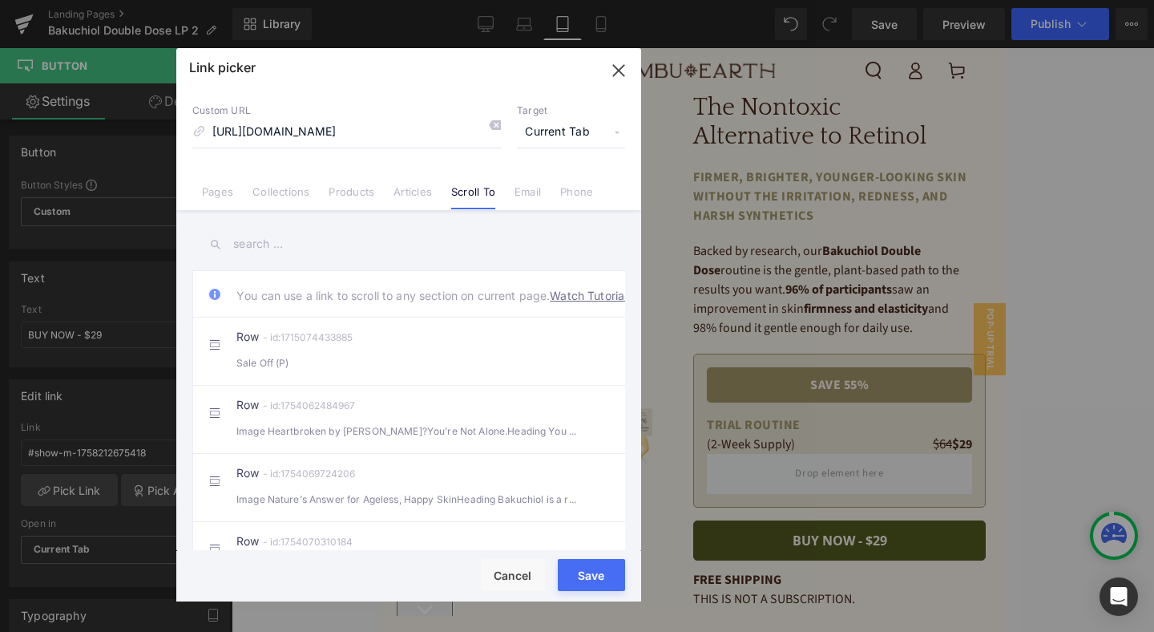
click at [586, 571] on div "Rendering Content" at bounding box center [577, 569] width 99 height 18
click at [584, 581] on button "Save" at bounding box center [591, 575] width 67 height 32
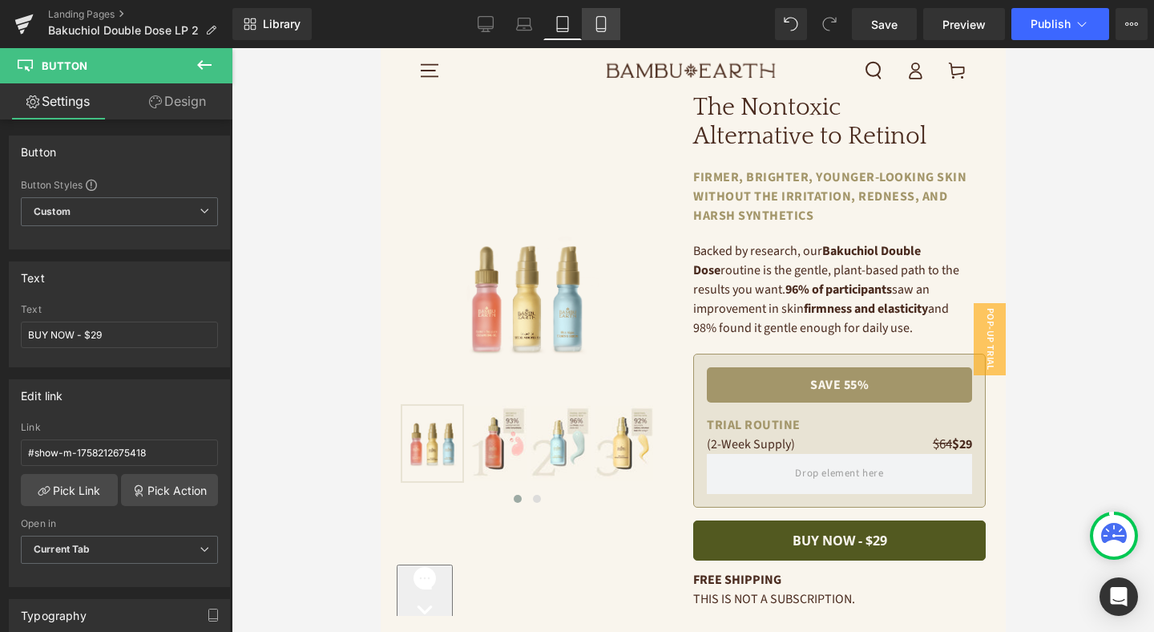
click at [607, 26] on icon at bounding box center [601, 24] width 16 height 16
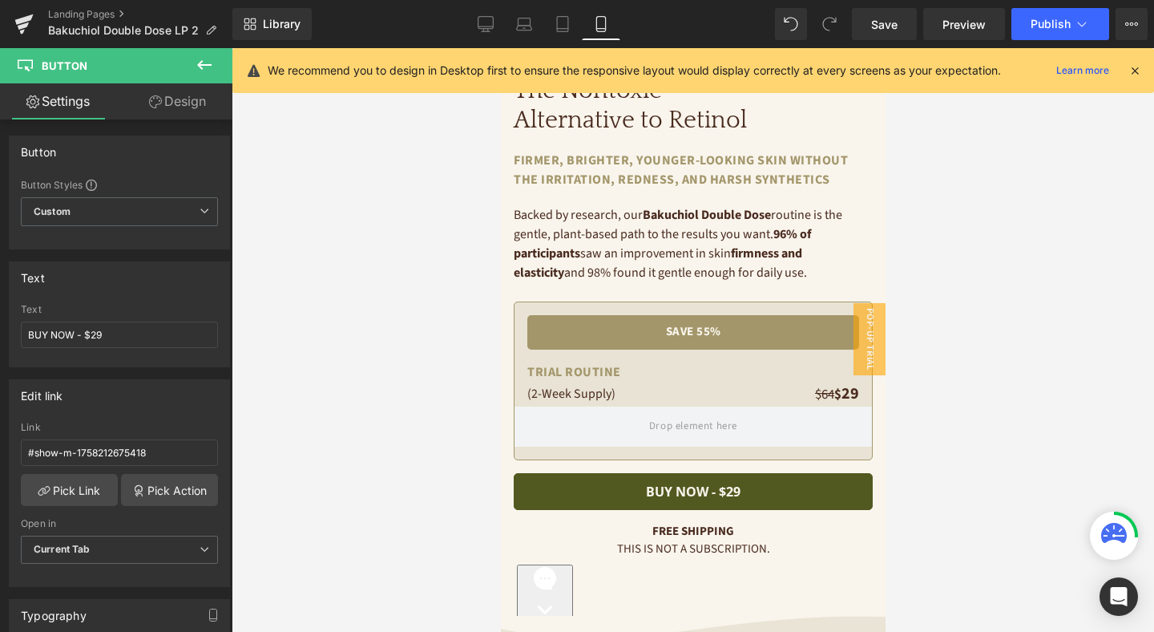
scroll to position [394, 0]
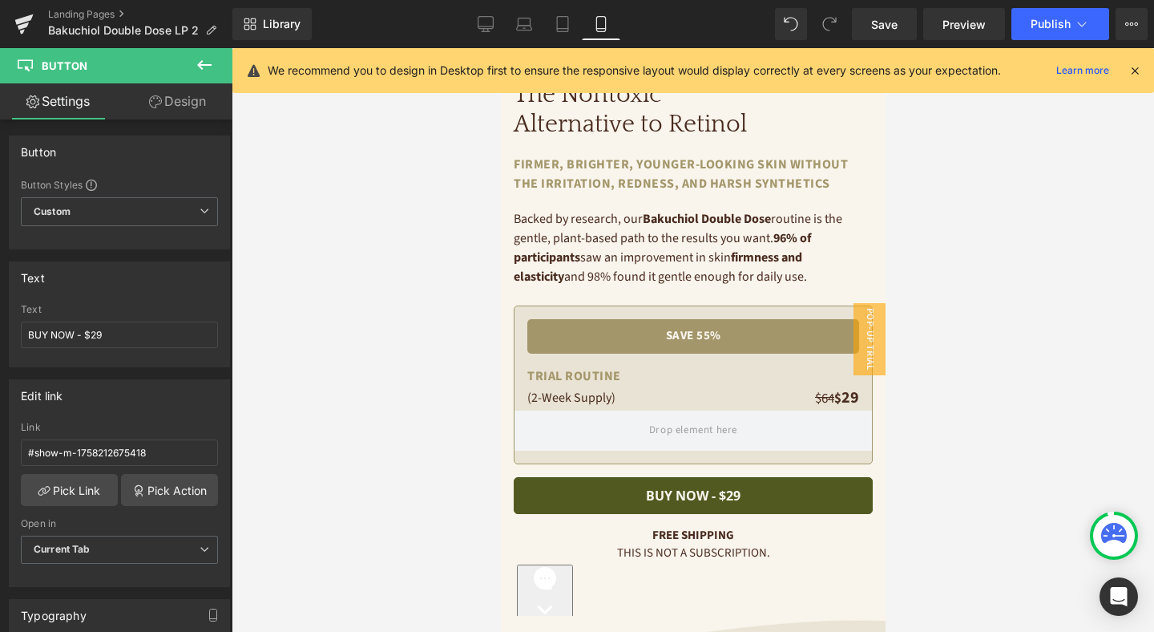
click at [698, 496] on div "BUY NOW - $29 Button" at bounding box center [692, 495] width 359 height 37
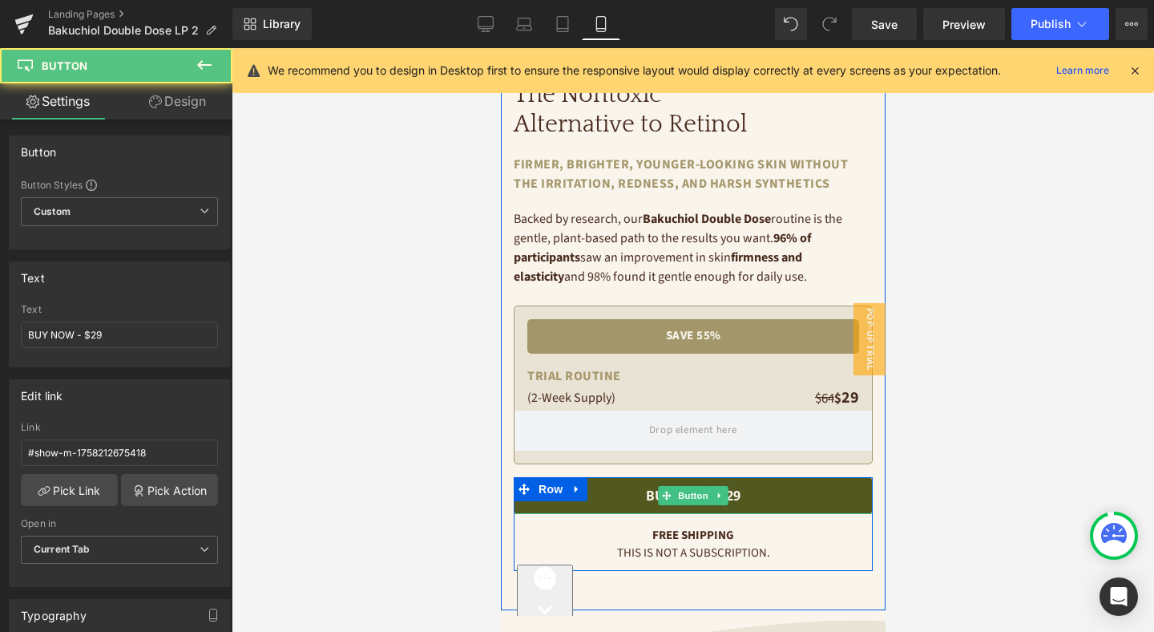
click at [698, 496] on span "Button" at bounding box center [692, 495] width 37 height 19
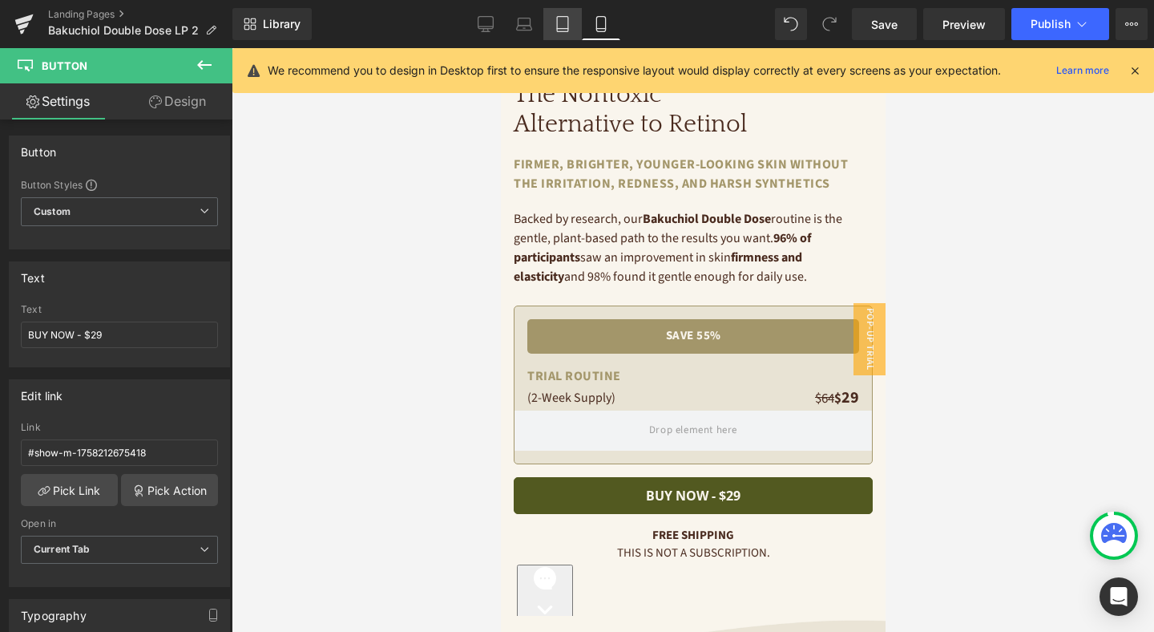
click at [556, 27] on icon at bounding box center [563, 24] width 16 height 16
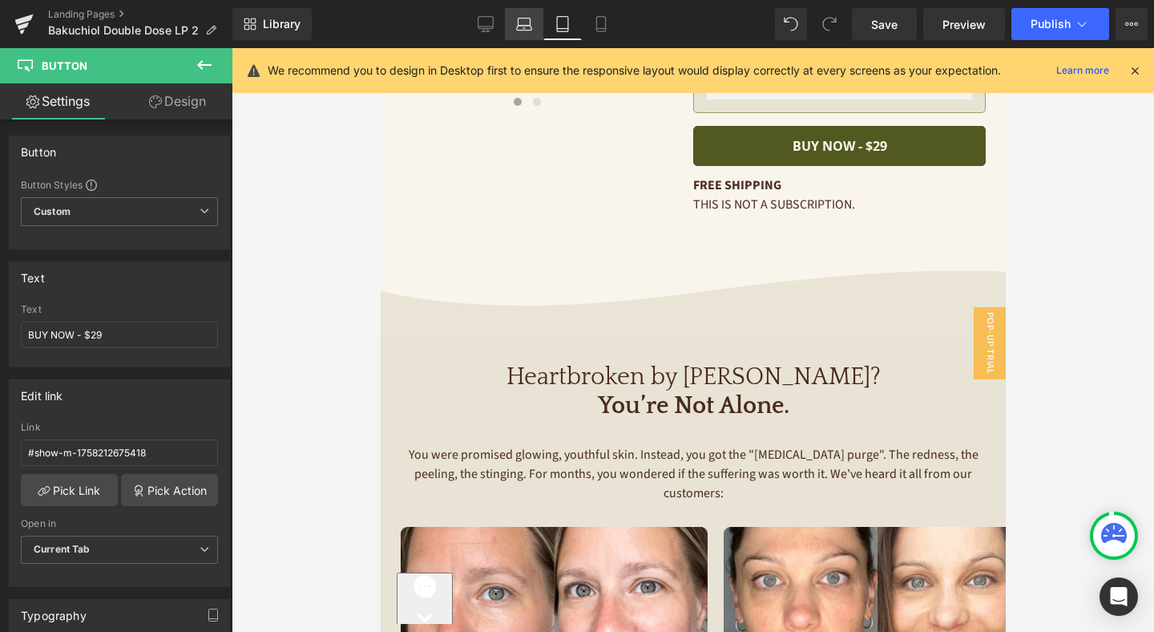
scroll to position [0, 0]
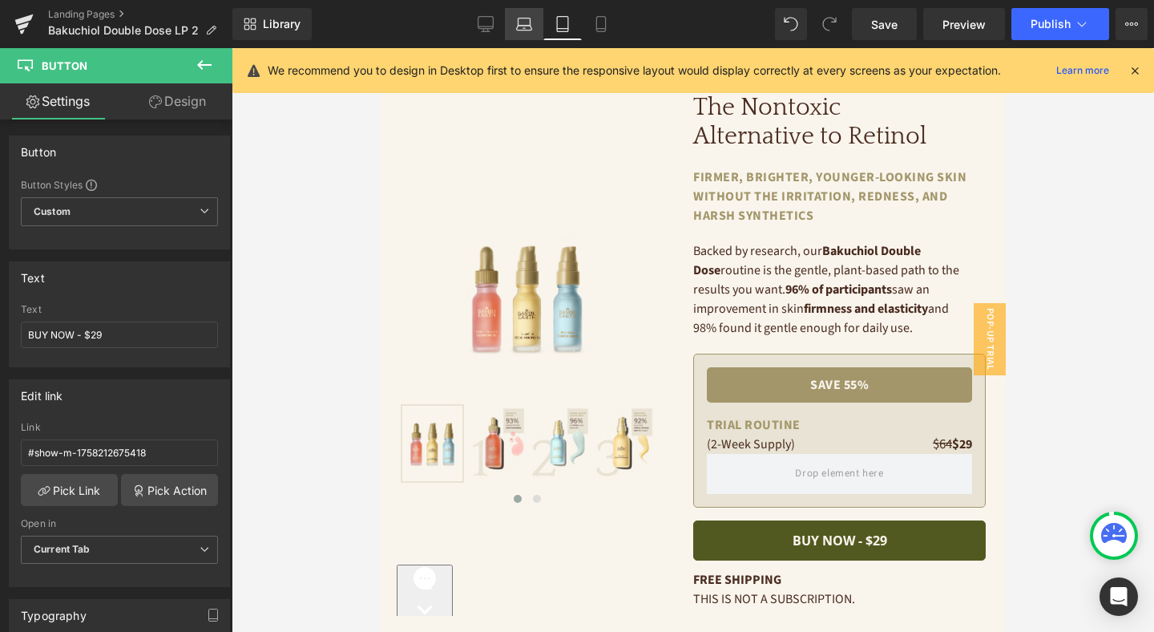
click at [524, 17] on icon at bounding box center [524, 24] width 16 height 16
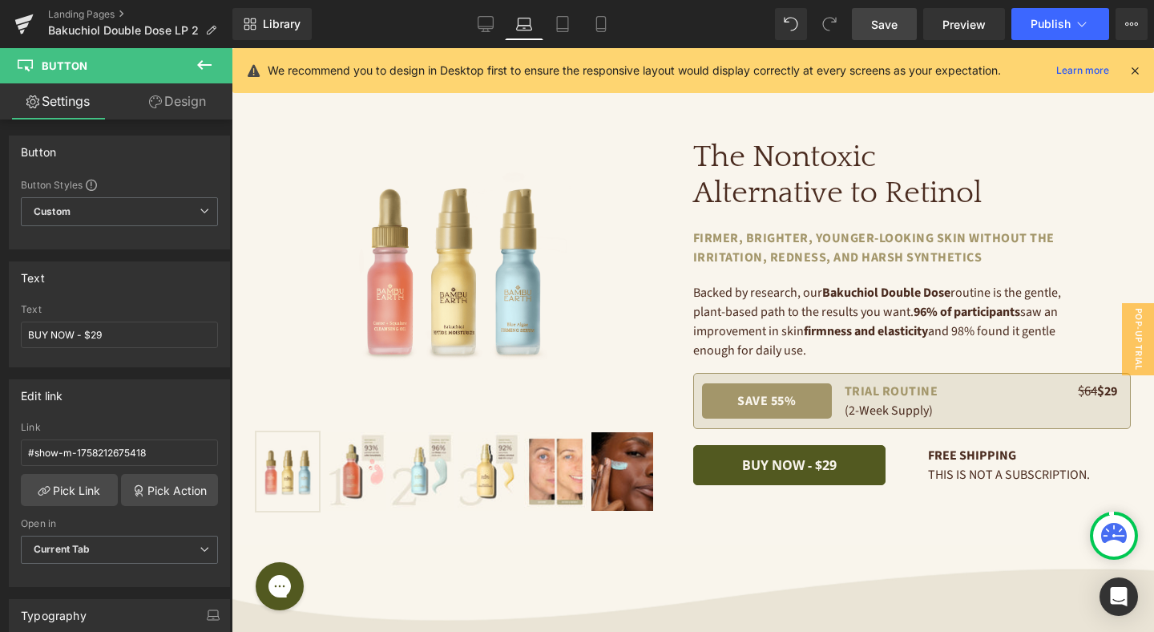
click at [893, 31] on span "Save" at bounding box center [884, 24] width 26 height 17
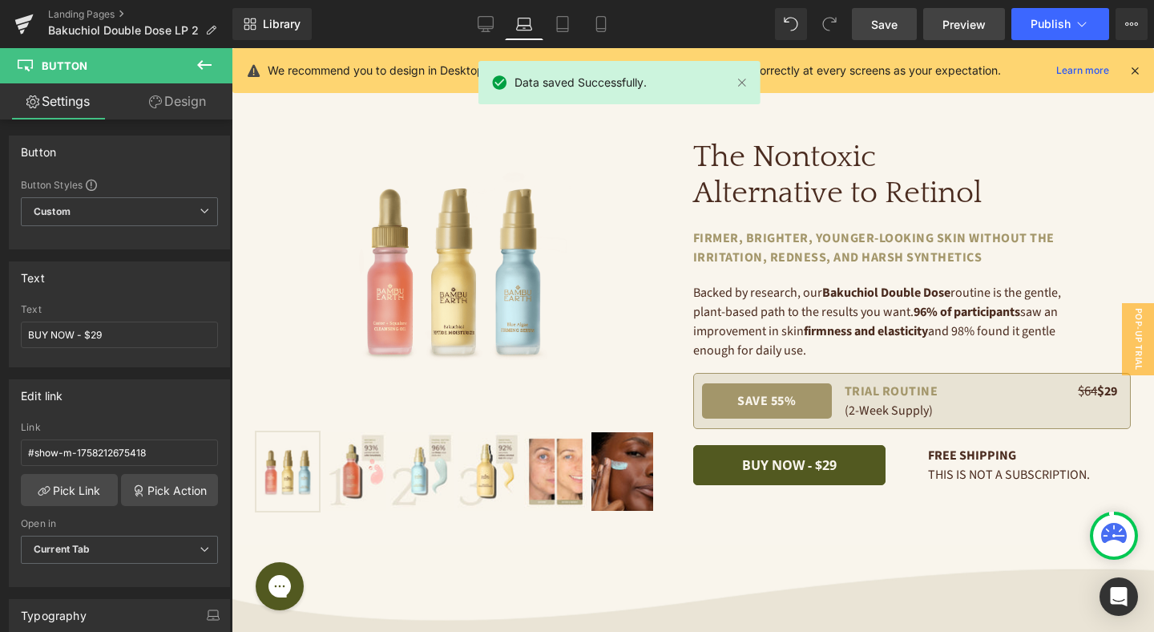
click at [964, 27] on span "Preview" at bounding box center [964, 24] width 43 height 17
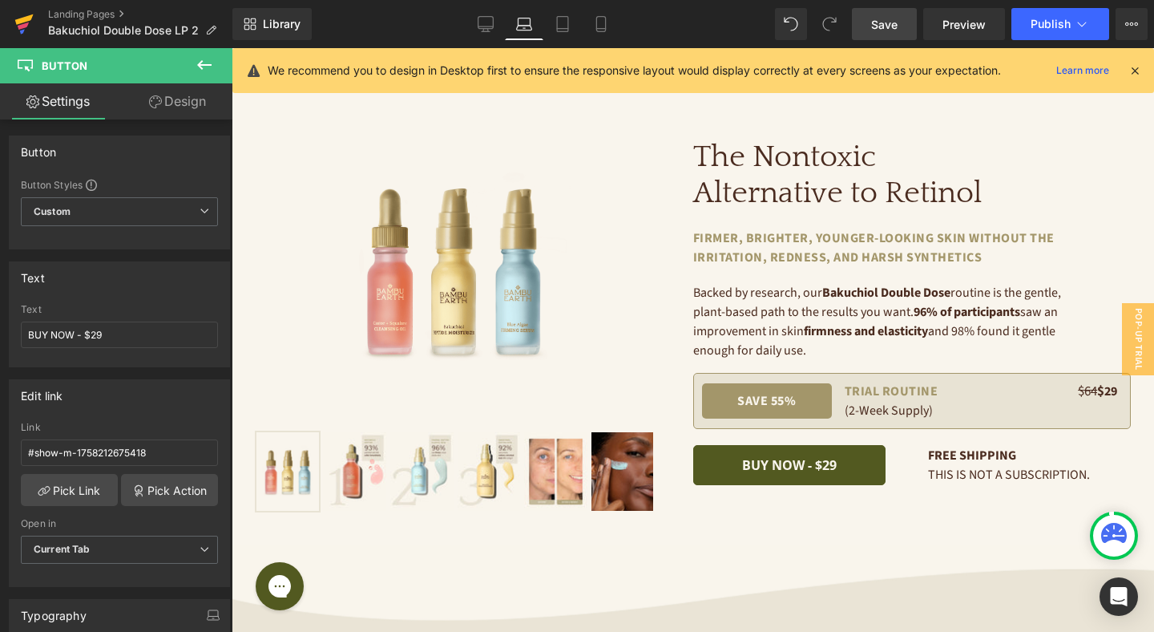
click at [30, 18] on icon at bounding box center [24, 19] width 18 height 10
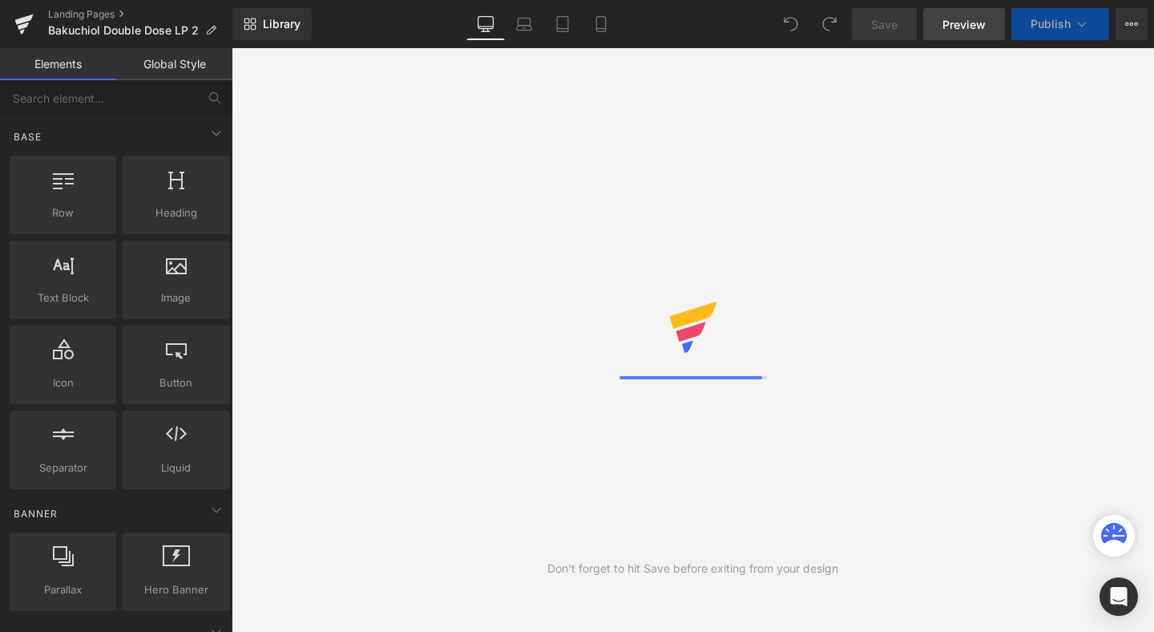
click at [978, 30] on span "Preview" at bounding box center [964, 24] width 43 height 17
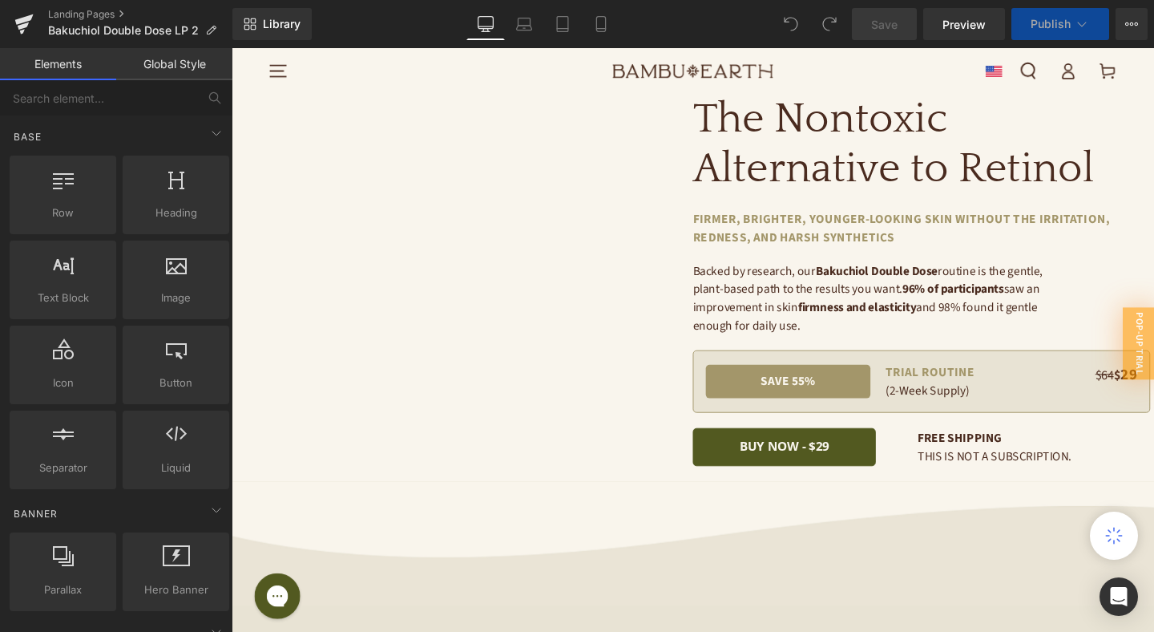
click at [1050, 26] on span "Publish" at bounding box center [1051, 24] width 40 height 13
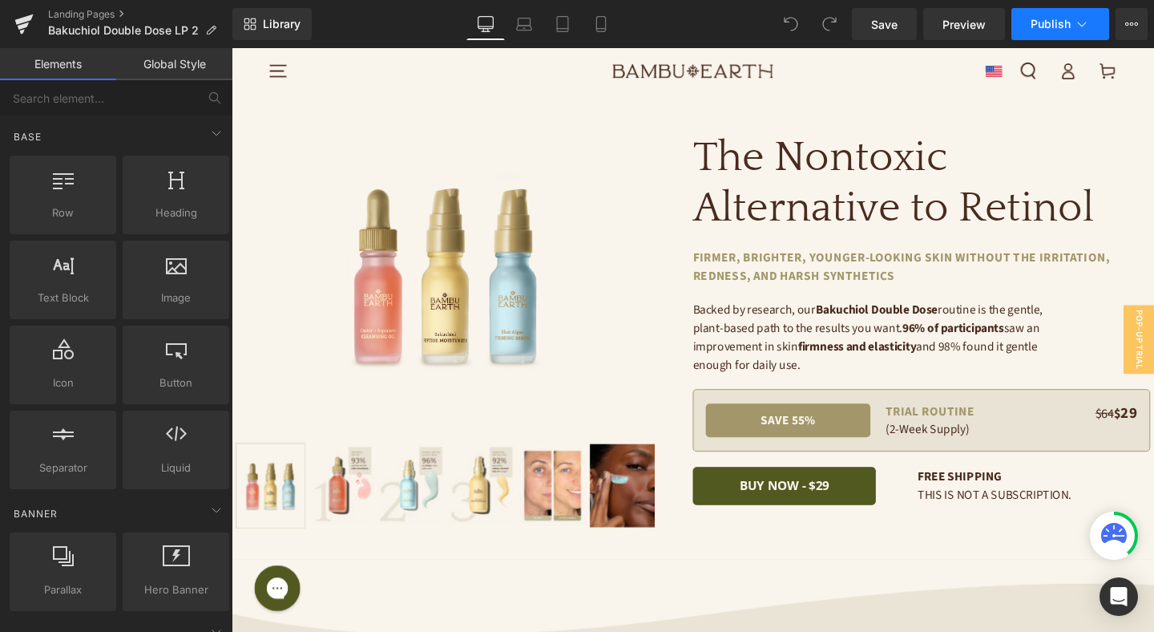
click at [1050, 26] on span "Publish" at bounding box center [1051, 24] width 40 height 13
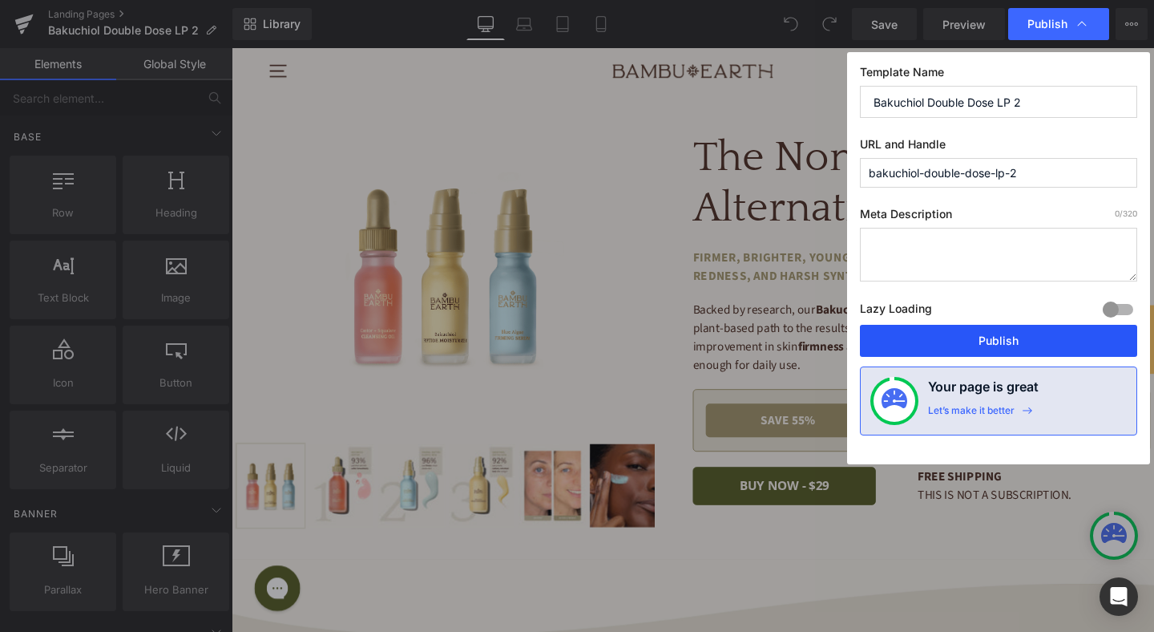
click at [1034, 343] on button "Publish" at bounding box center [998, 341] width 277 height 32
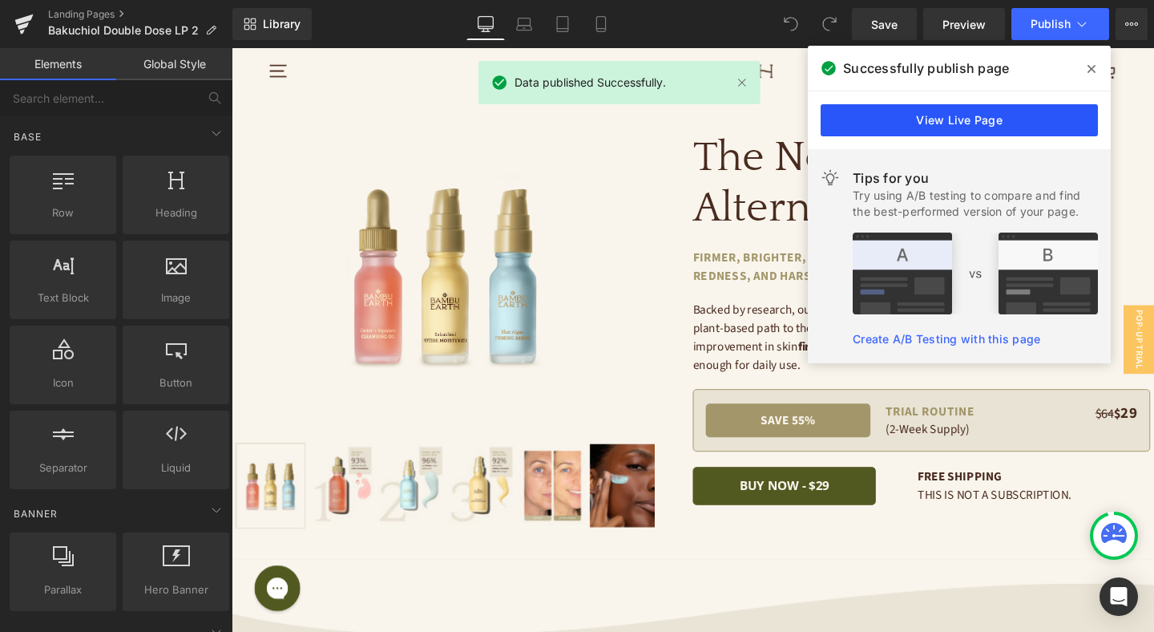
click at [924, 118] on link "View Live Page" at bounding box center [959, 120] width 277 height 32
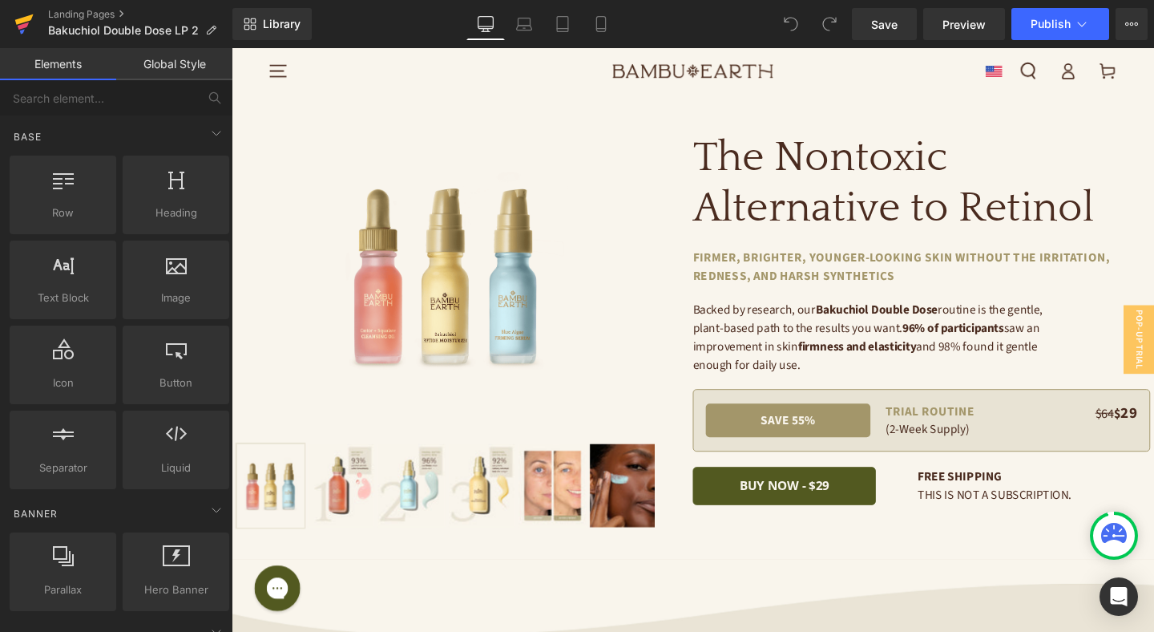
click at [14, 19] on icon at bounding box center [23, 24] width 19 height 40
